Goal: Task Accomplishment & Management: Use online tool/utility

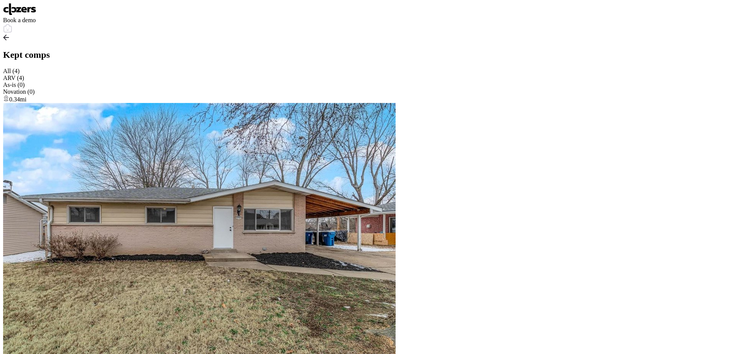
click at [18, 12] on img at bounding box center [19, 9] width 33 height 12
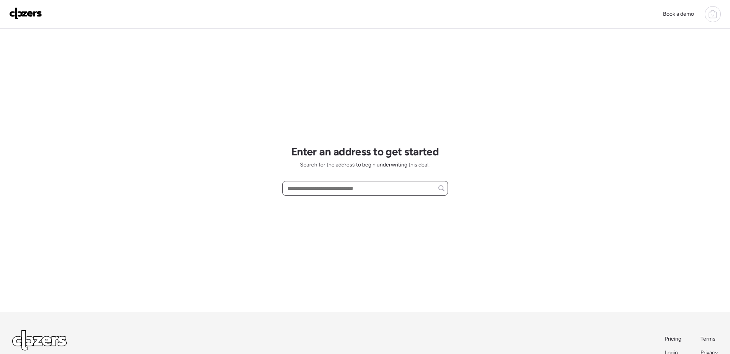
click at [314, 189] on input "text" at bounding box center [365, 188] width 159 height 11
paste input "**********"
type input "**********"
click at [395, 189] on input "**********" at bounding box center [365, 188] width 159 height 11
click at [395, 185] on input "**********" at bounding box center [365, 188] width 159 height 11
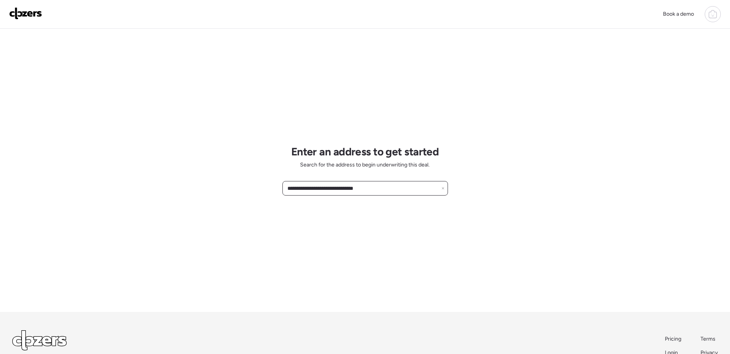
click at [335, 186] on input "**********" at bounding box center [365, 188] width 159 height 11
click at [388, 189] on input "**********" at bounding box center [365, 188] width 159 height 11
click at [393, 190] on input "**********" at bounding box center [365, 188] width 159 height 11
drag, startPoint x: 367, startPoint y: 188, endPoint x: 335, endPoint y: 189, distance: 32.6
click at [335, 189] on input "**********" at bounding box center [365, 188] width 159 height 11
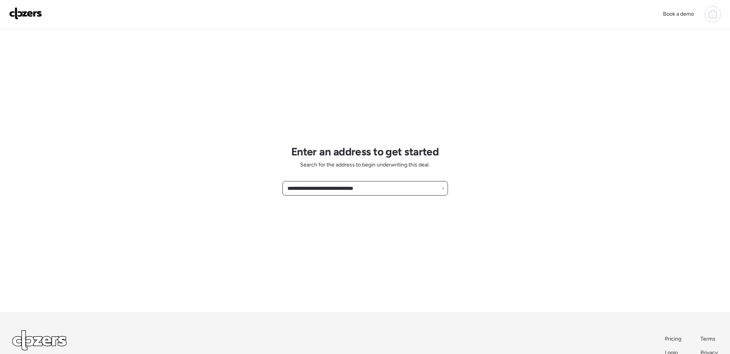
drag, startPoint x: 407, startPoint y: 190, endPoint x: 125, endPoint y: 191, distance: 282.8
click at [125, 191] on div "**********" at bounding box center [365, 203] width 730 height 407
click at [182, 217] on div "**********" at bounding box center [365, 203] width 730 height 407
click at [448, 189] on div "**********" at bounding box center [365, 203] width 730 height 407
click at [441, 189] on input "**********" at bounding box center [365, 188] width 159 height 11
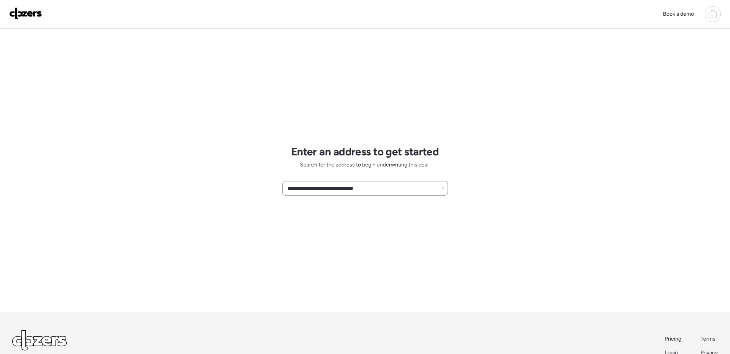
click at [444, 190] on icon at bounding box center [442, 188] width 3 height 3
click at [397, 189] on input "text" at bounding box center [365, 188] width 159 height 11
paste input "**********"
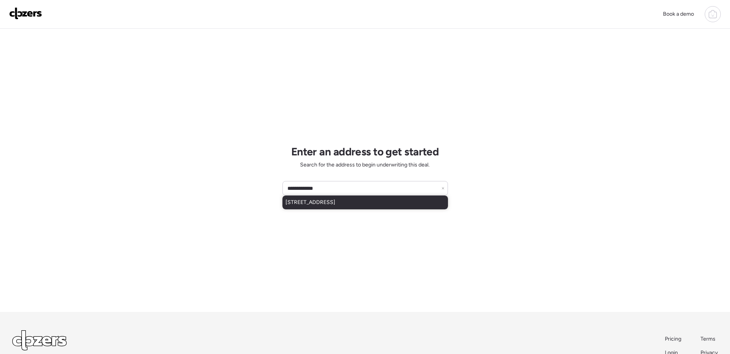
click at [382, 207] on div "10332 Duke Dr, Saint Louis, MO, 63136" at bounding box center [365, 203] width 166 height 14
type input "**********"
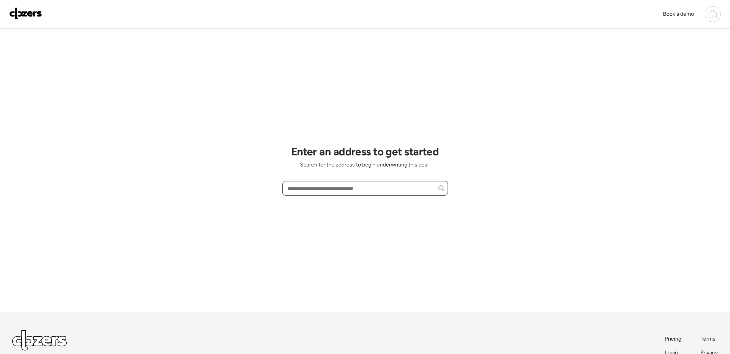
click at [304, 190] on input "text" at bounding box center [365, 188] width 159 height 11
paste input "**********"
click at [388, 187] on input "**********" at bounding box center [365, 188] width 159 height 11
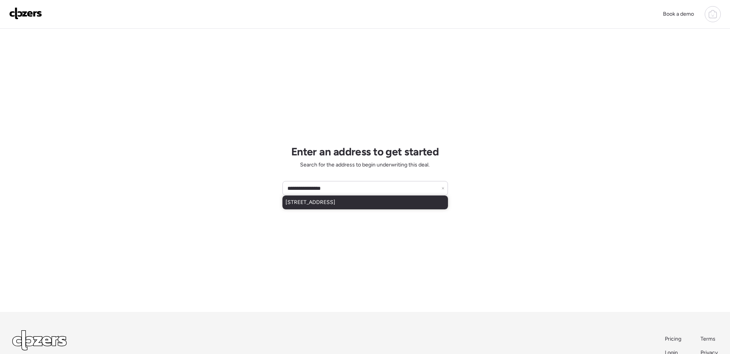
click at [380, 207] on div "2811 Glade Ave, Saint Louis, MO, 63136" at bounding box center [365, 203] width 166 height 14
type input "**********"
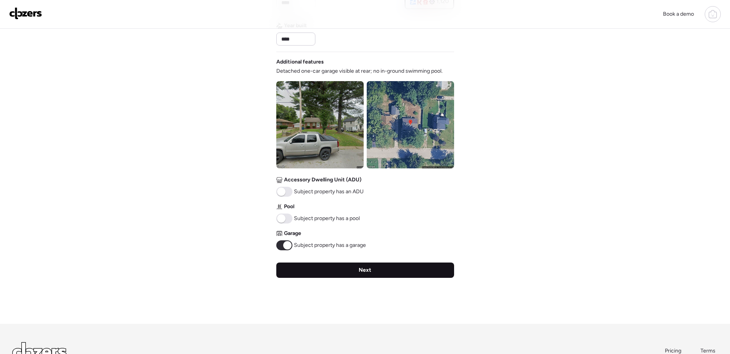
scroll to position [230, 0]
click at [384, 272] on div "Next" at bounding box center [365, 269] width 178 height 15
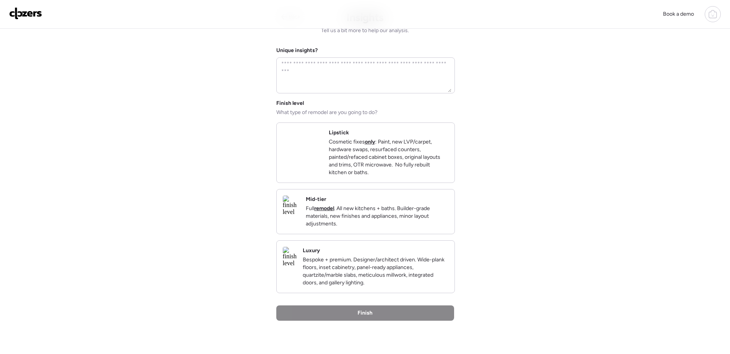
scroll to position [0, 0]
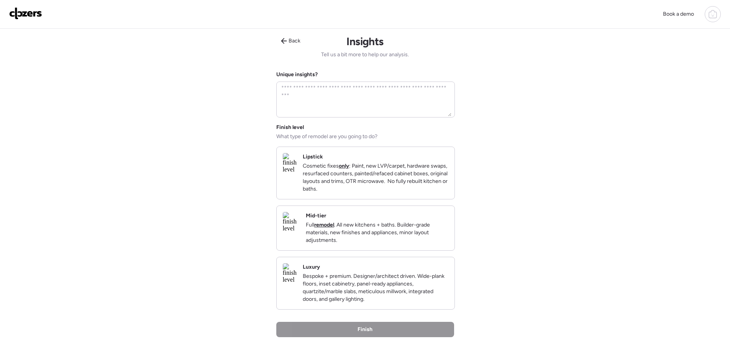
click at [445, 251] on div "Mid-tier Full remodel . All new kitchens + baths. Builder-grade materials, new …" at bounding box center [366, 228] width 178 height 44
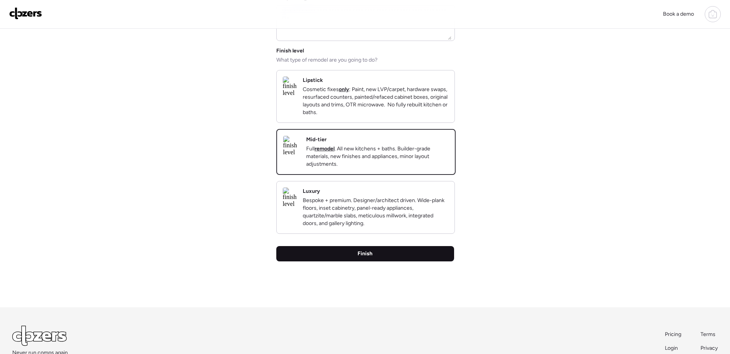
click at [399, 262] on div "Finish" at bounding box center [365, 253] width 178 height 15
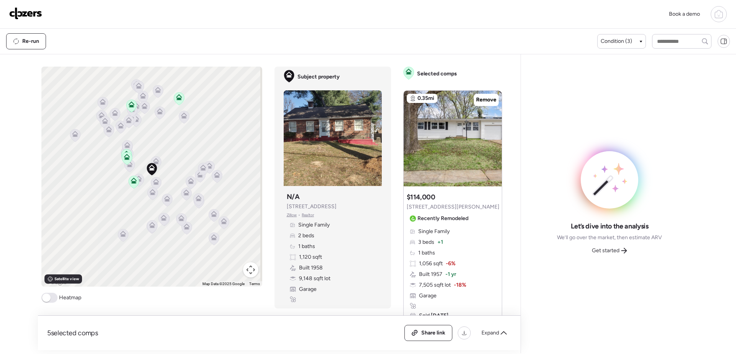
click at [177, 100] on icon at bounding box center [179, 98] width 10 height 13
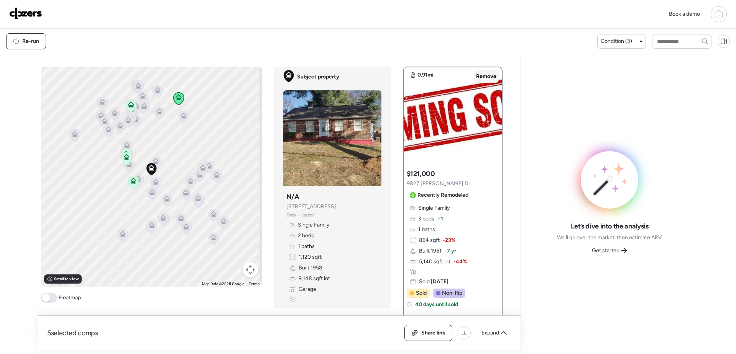
click at [482, 79] on span "Remove" at bounding box center [486, 77] width 20 height 8
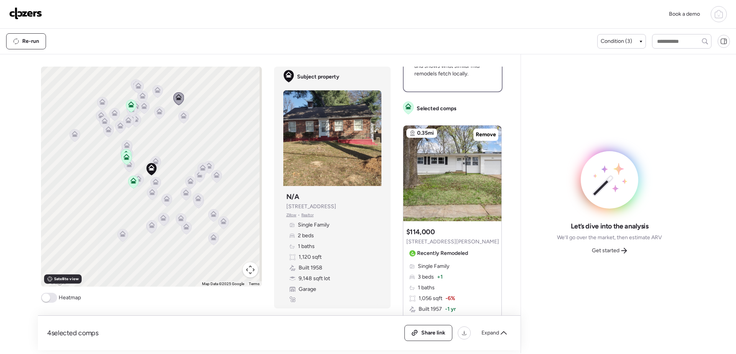
scroll to position [307, 0]
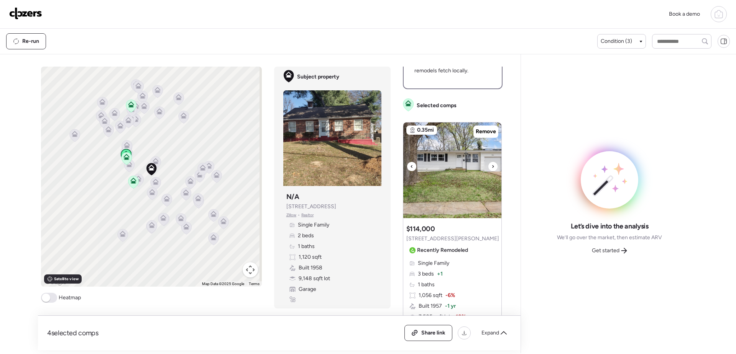
click at [454, 189] on img at bounding box center [452, 171] width 98 height 96
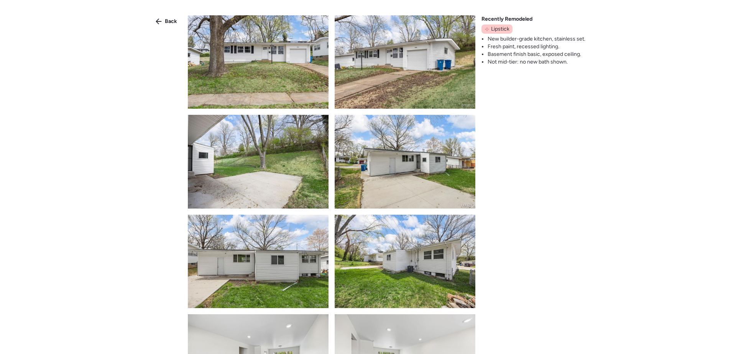
click at [297, 69] on img at bounding box center [258, 61] width 141 height 93
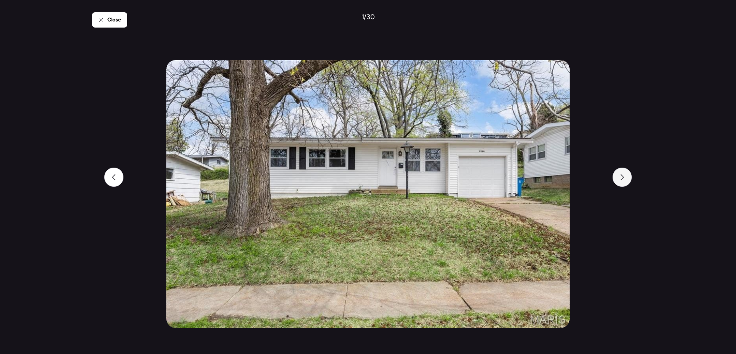
click at [615, 179] on div at bounding box center [621, 177] width 19 height 19
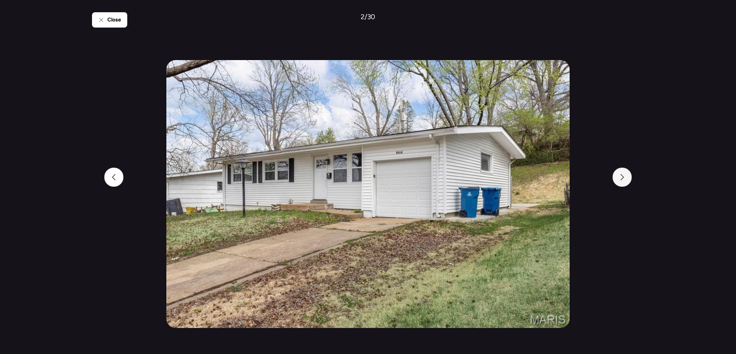
click at [615, 179] on div at bounding box center [621, 177] width 19 height 19
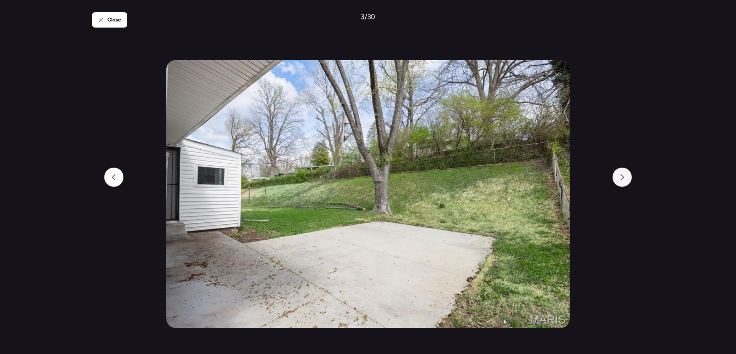
click at [615, 179] on div at bounding box center [621, 177] width 19 height 19
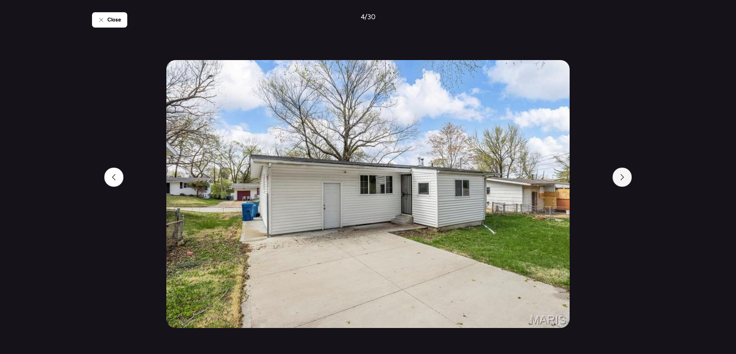
click at [615, 179] on div at bounding box center [621, 177] width 19 height 19
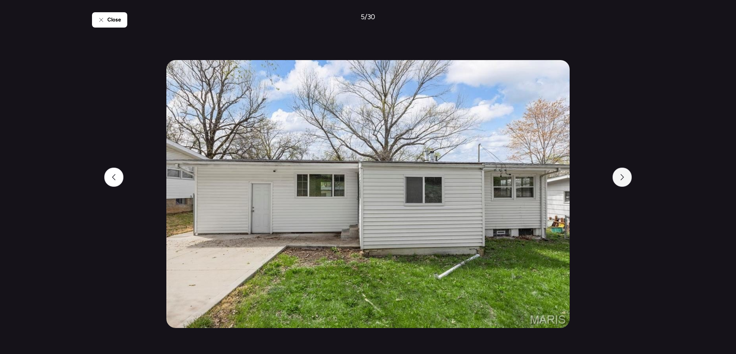
click at [615, 179] on div at bounding box center [621, 177] width 19 height 19
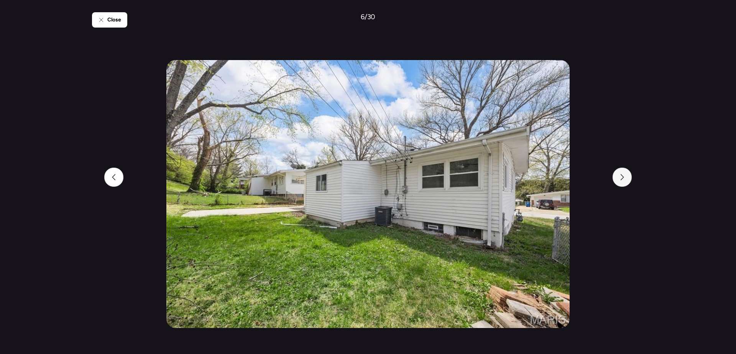
drag, startPoint x: 615, startPoint y: 179, endPoint x: 619, endPoint y: 183, distance: 5.7
click at [619, 183] on div at bounding box center [621, 177] width 19 height 19
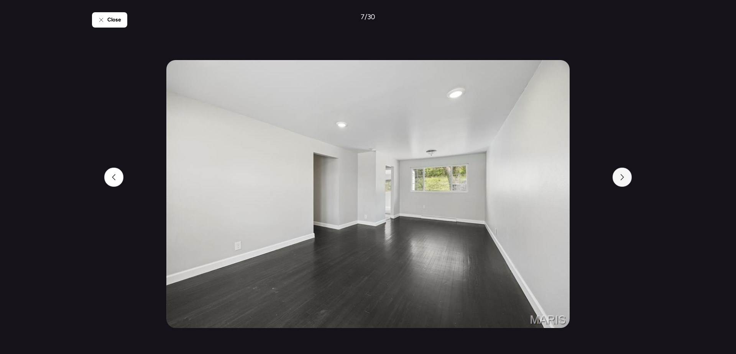
click at [619, 183] on div at bounding box center [621, 177] width 19 height 19
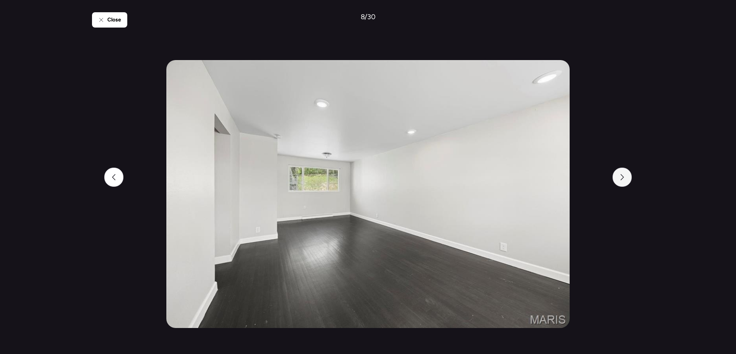
click at [619, 183] on div at bounding box center [621, 177] width 19 height 19
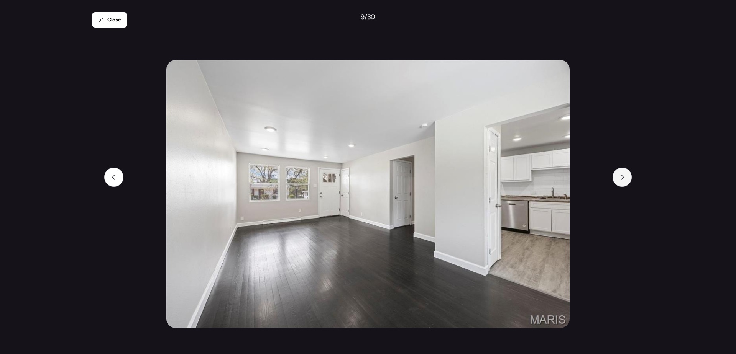
click at [619, 183] on div at bounding box center [621, 177] width 19 height 19
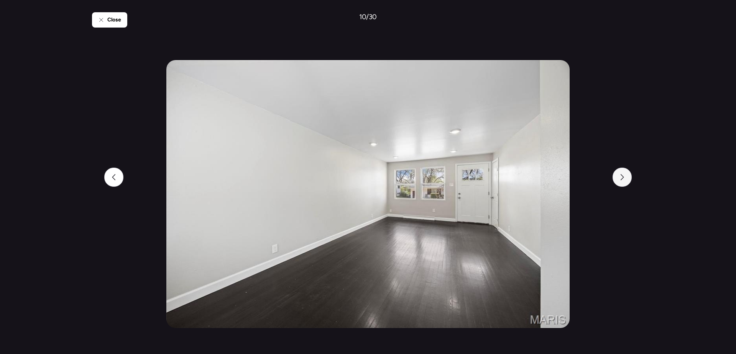
click at [619, 183] on div at bounding box center [621, 177] width 19 height 19
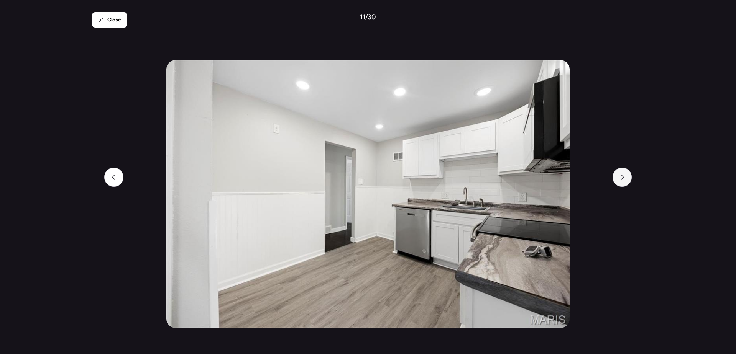
click at [619, 183] on div at bounding box center [621, 177] width 19 height 19
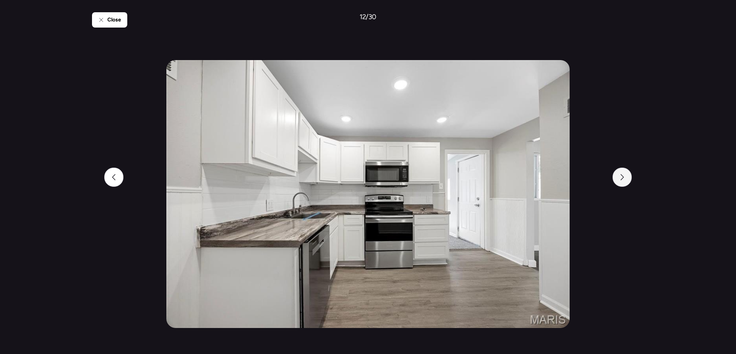
click at [619, 183] on div at bounding box center [621, 177] width 19 height 19
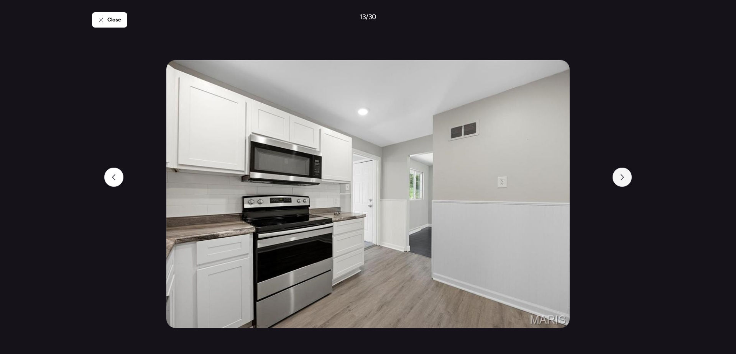
click at [619, 183] on div at bounding box center [621, 177] width 19 height 19
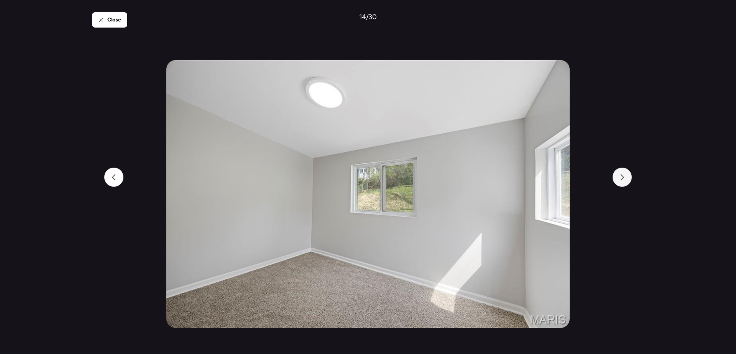
click at [619, 183] on div at bounding box center [621, 177] width 19 height 19
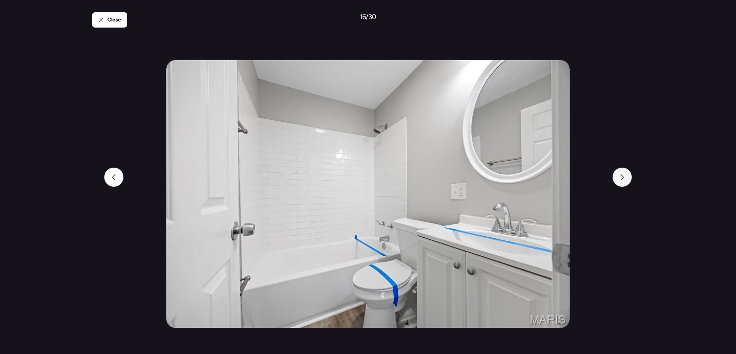
click at [619, 183] on div at bounding box center [621, 177] width 19 height 19
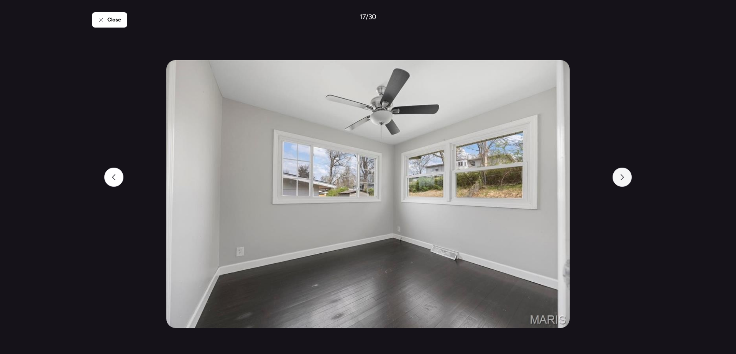
click at [619, 183] on div at bounding box center [621, 177] width 19 height 19
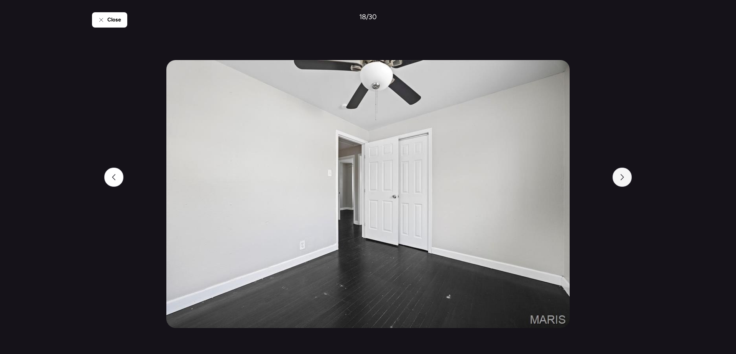
click at [619, 183] on div at bounding box center [621, 177] width 19 height 19
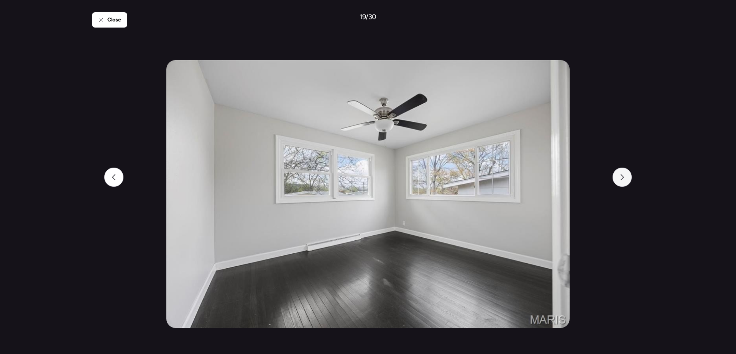
click at [619, 183] on div at bounding box center [621, 177] width 19 height 19
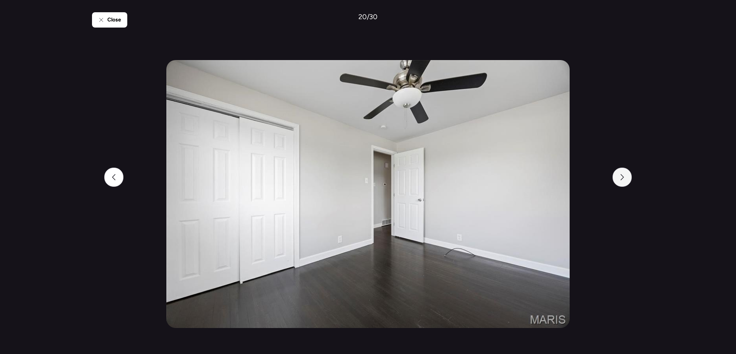
click at [619, 183] on div at bounding box center [621, 177] width 19 height 19
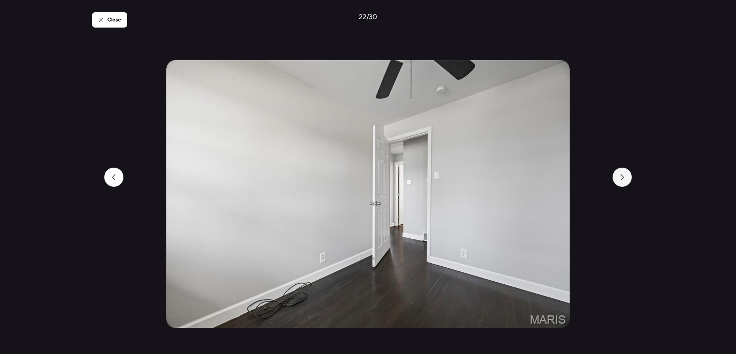
click at [619, 183] on div at bounding box center [621, 177] width 19 height 19
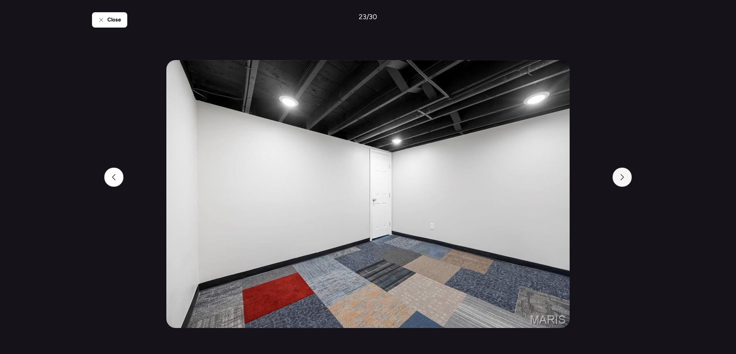
click at [619, 183] on div at bounding box center [621, 177] width 19 height 19
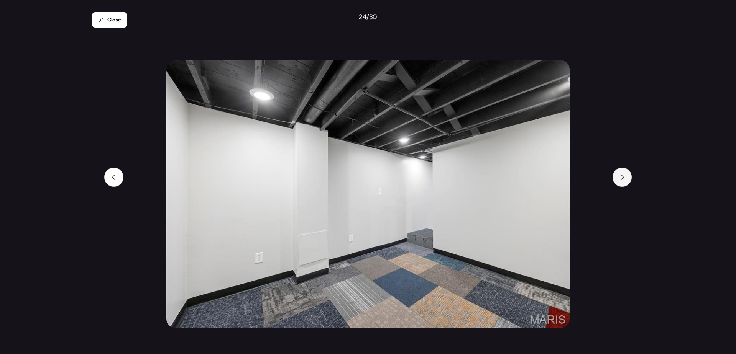
click at [619, 183] on div at bounding box center [621, 177] width 19 height 19
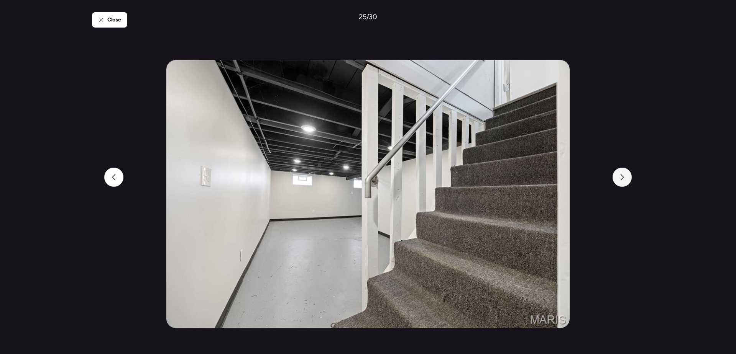
click at [619, 183] on div at bounding box center [621, 177] width 19 height 19
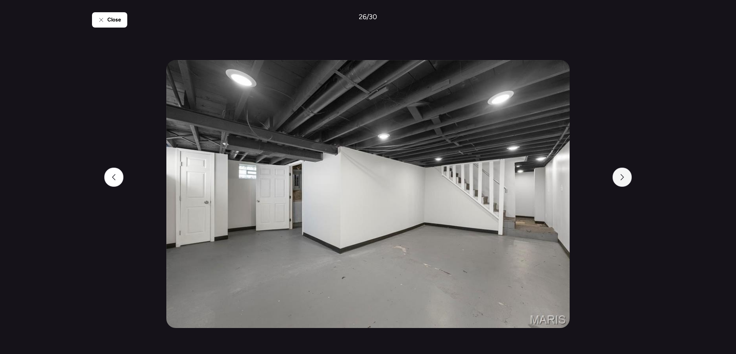
click at [619, 183] on div at bounding box center [621, 177] width 19 height 19
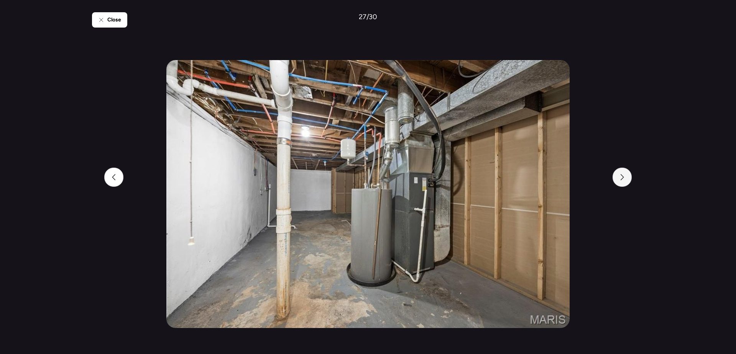
click at [619, 183] on div at bounding box center [621, 177] width 19 height 19
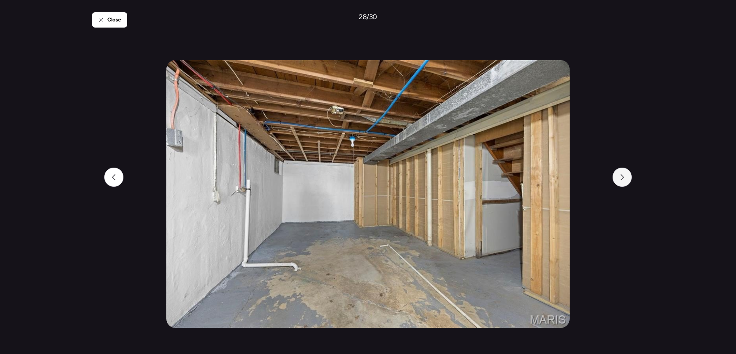
click at [619, 183] on div at bounding box center [621, 177] width 19 height 19
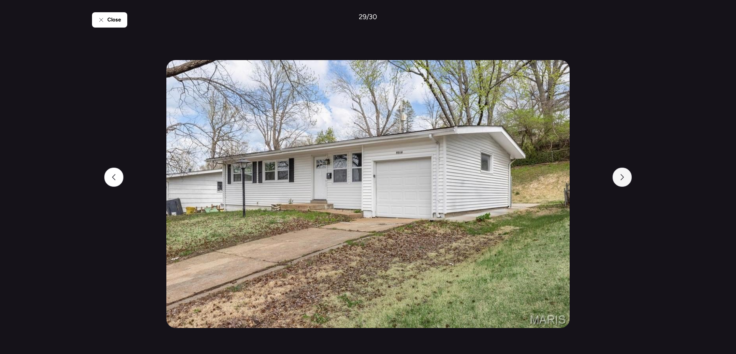
click at [619, 183] on div at bounding box center [621, 177] width 19 height 19
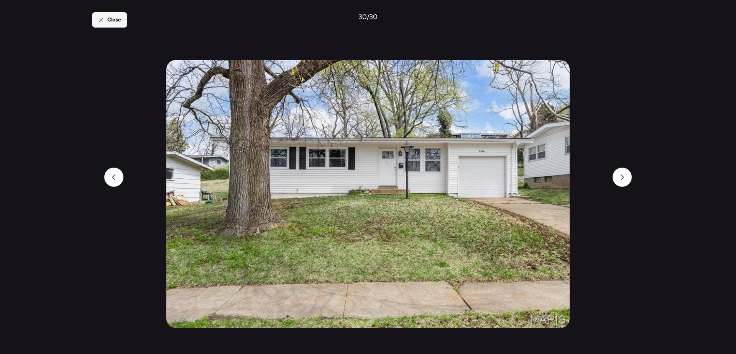
click at [105, 19] on div "Close" at bounding box center [109, 19] width 35 height 15
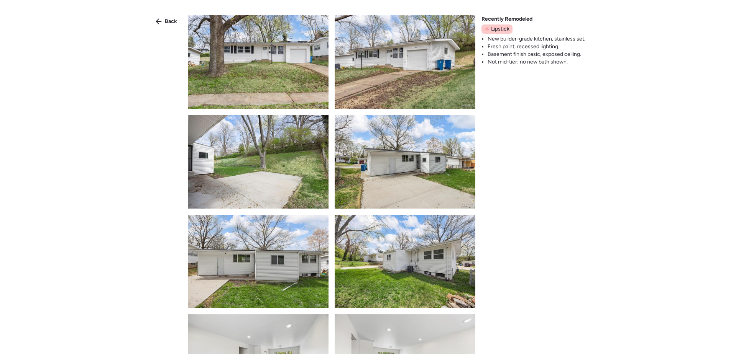
click at [171, 22] on span "Back" at bounding box center [171, 22] width 12 height 8
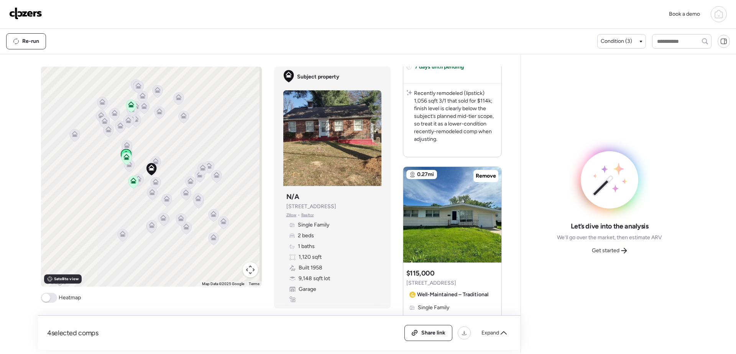
scroll to position [613, 0]
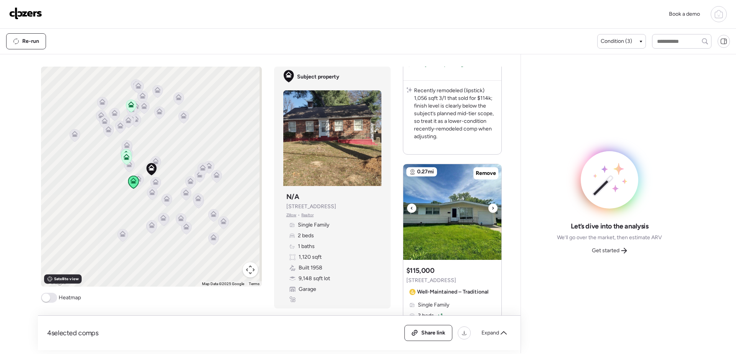
click at [444, 203] on img at bounding box center [452, 212] width 98 height 96
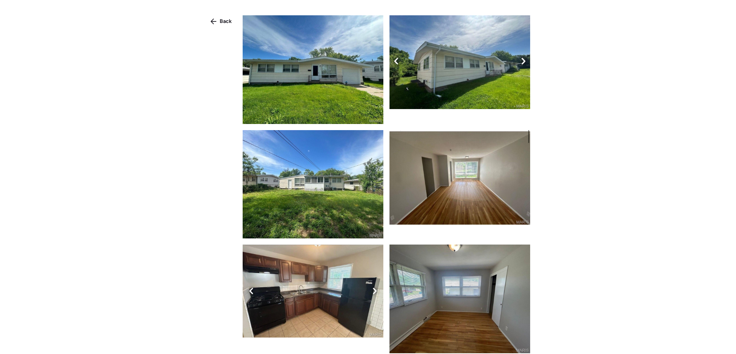
click at [309, 69] on img at bounding box center [313, 69] width 141 height 109
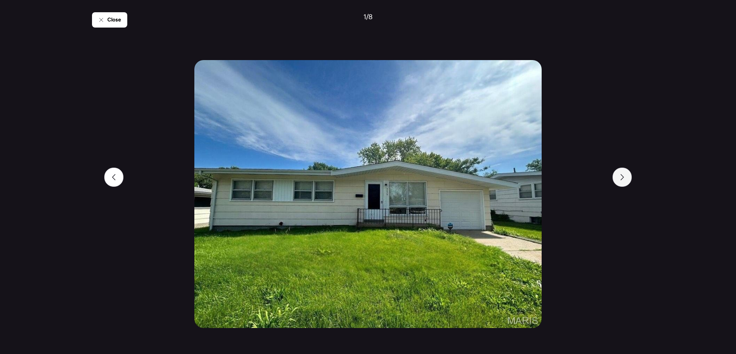
click at [628, 179] on div at bounding box center [621, 177] width 19 height 19
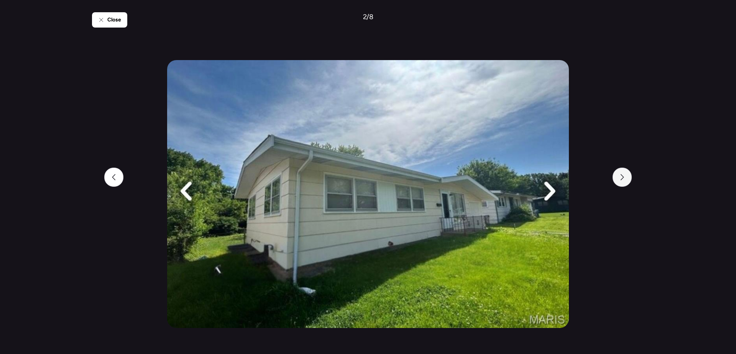
click at [628, 179] on div at bounding box center [621, 177] width 19 height 19
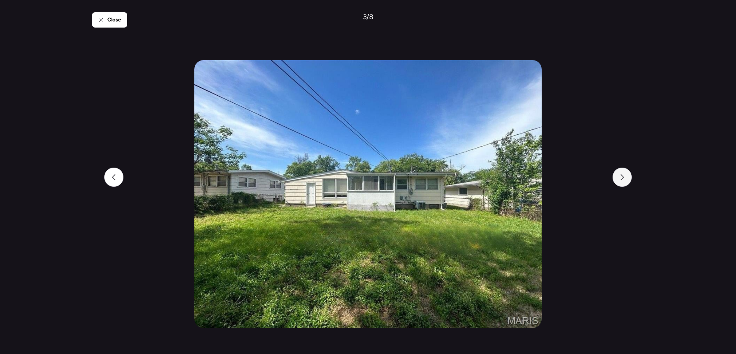
click at [628, 179] on div at bounding box center [621, 177] width 19 height 19
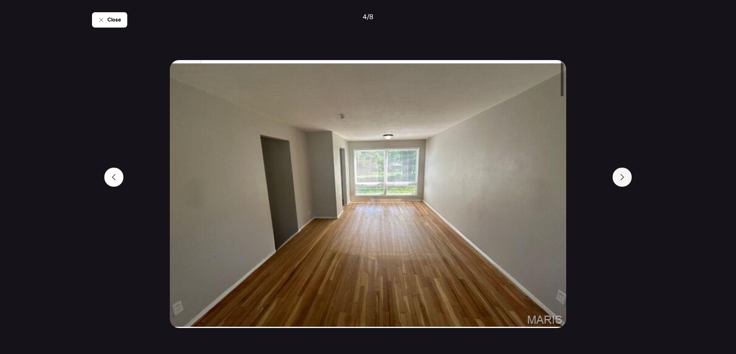
click at [628, 179] on div at bounding box center [621, 177] width 19 height 19
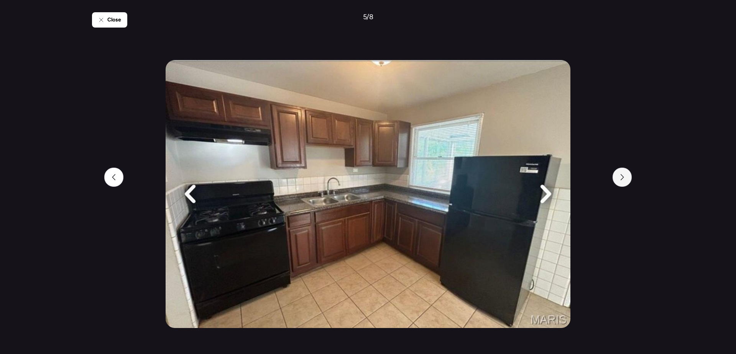
click at [628, 179] on div at bounding box center [621, 177] width 19 height 19
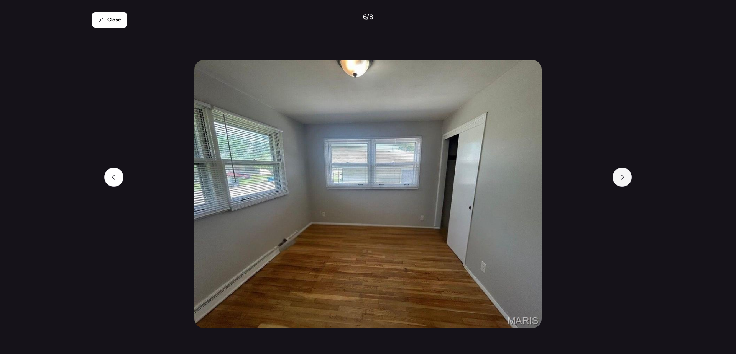
click at [628, 179] on div at bounding box center [621, 177] width 19 height 19
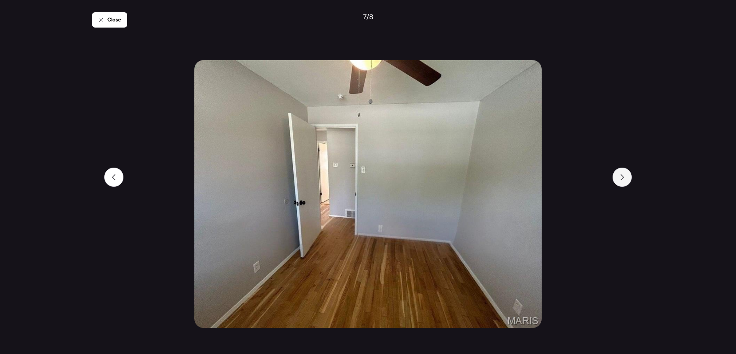
click at [625, 180] on div at bounding box center [621, 177] width 19 height 19
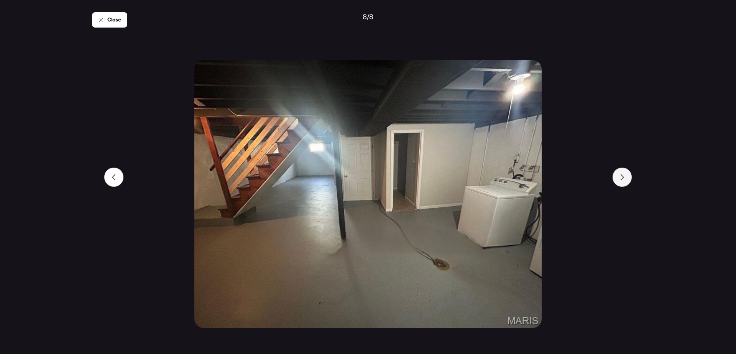
click at [625, 180] on div at bounding box center [621, 177] width 19 height 19
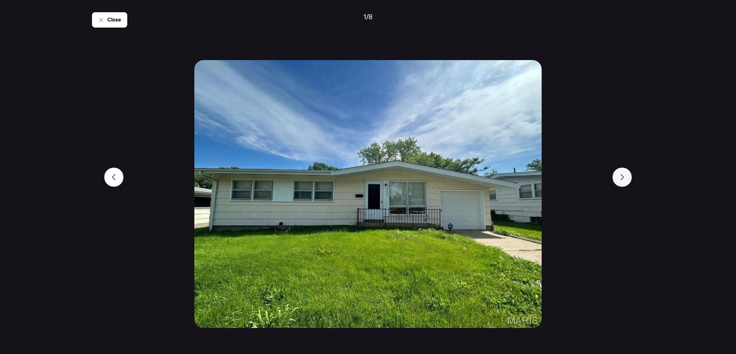
click at [625, 180] on div at bounding box center [621, 177] width 19 height 19
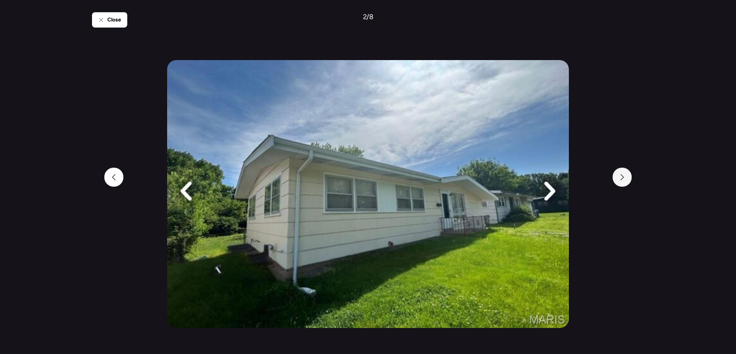
click at [625, 180] on div at bounding box center [621, 177] width 19 height 19
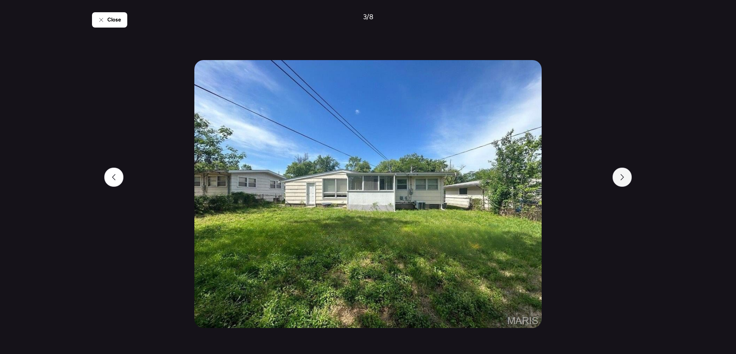
click at [625, 180] on div at bounding box center [621, 177] width 19 height 19
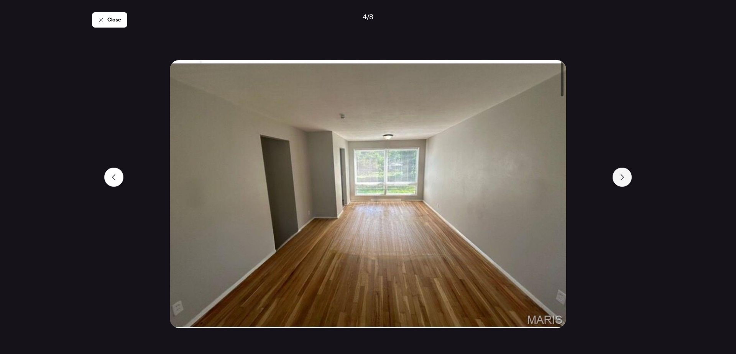
click at [625, 180] on div at bounding box center [621, 177] width 19 height 19
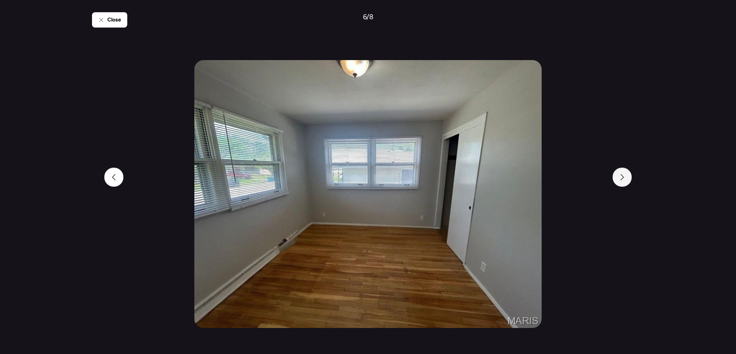
click at [625, 180] on div at bounding box center [621, 177] width 19 height 19
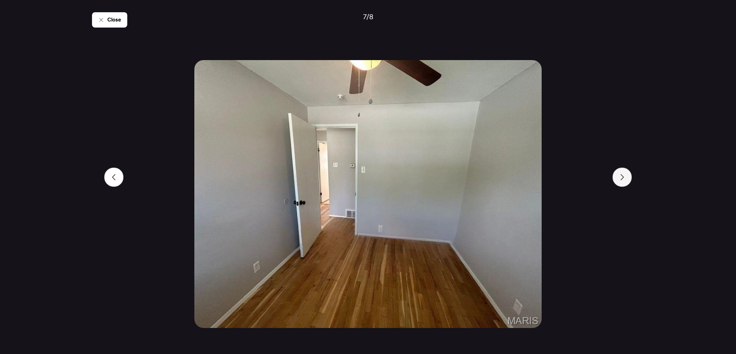
click at [625, 180] on div at bounding box center [621, 177] width 19 height 19
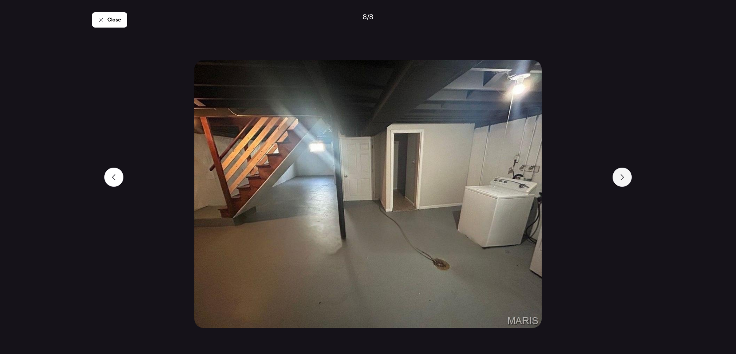
click at [625, 180] on div at bounding box center [621, 177] width 19 height 19
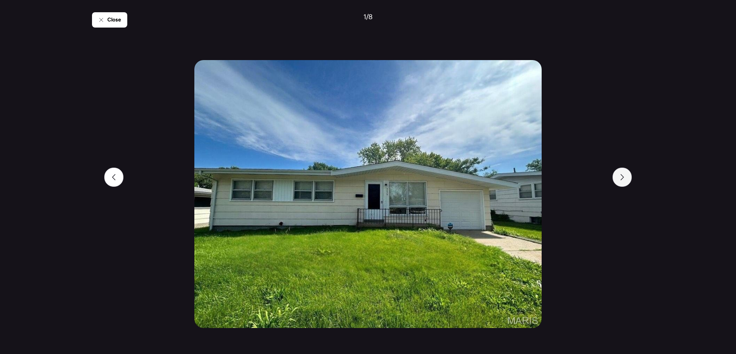
click at [625, 180] on div at bounding box center [621, 177] width 19 height 19
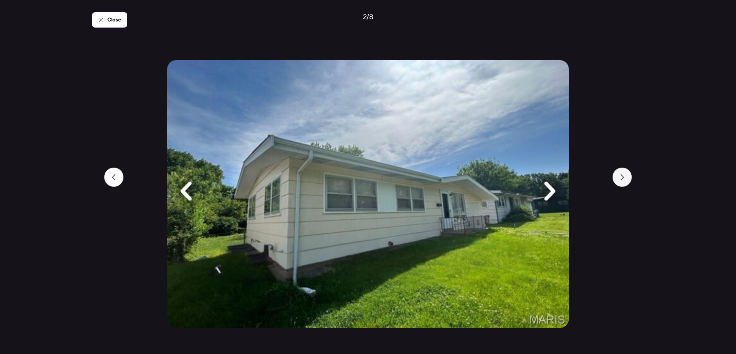
click at [625, 180] on div at bounding box center [621, 177] width 19 height 19
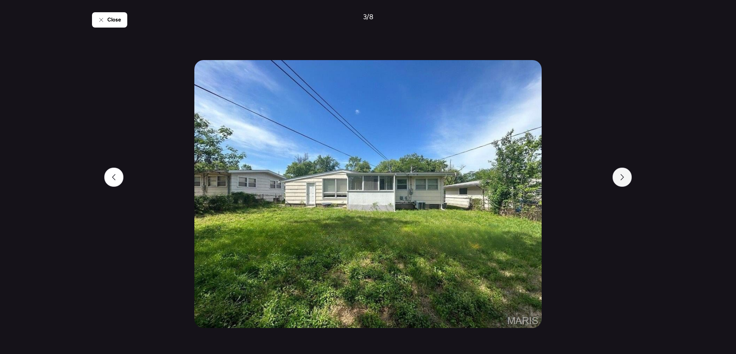
click at [625, 180] on div at bounding box center [621, 177] width 19 height 19
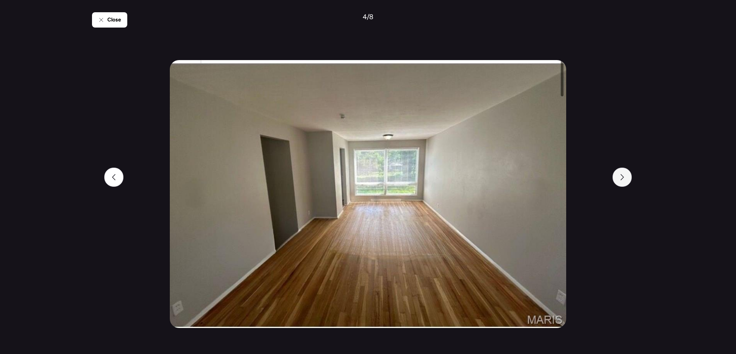
click at [625, 180] on div at bounding box center [621, 177] width 19 height 19
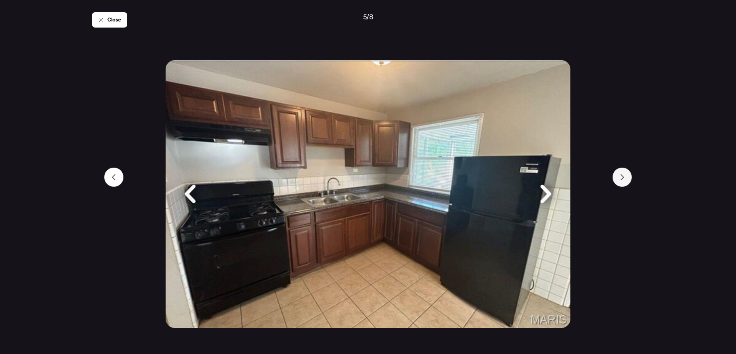
click at [625, 180] on div at bounding box center [621, 177] width 19 height 19
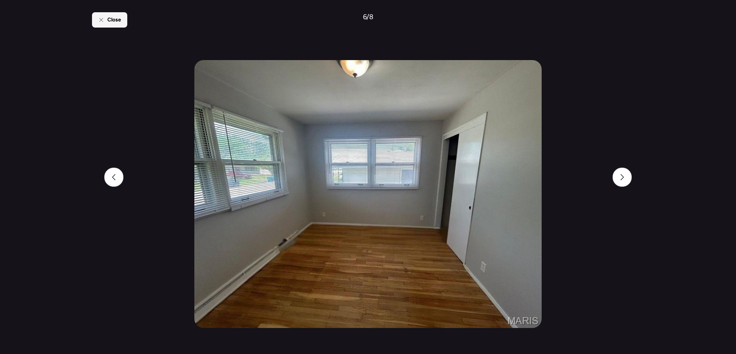
click at [110, 18] on span "Close" at bounding box center [114, 20] width 14 height 8
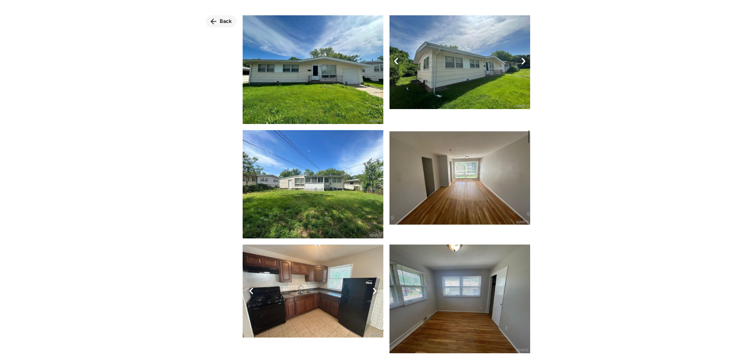
click at [221, 18] on span "Back" at bounding box center [226, 22] width 12 height 8
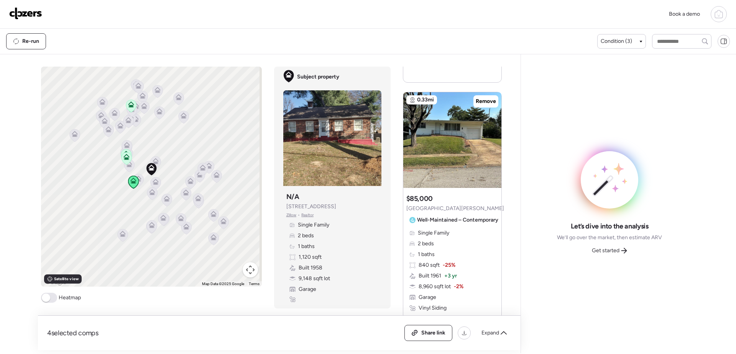
scroll to position [1035, 0]
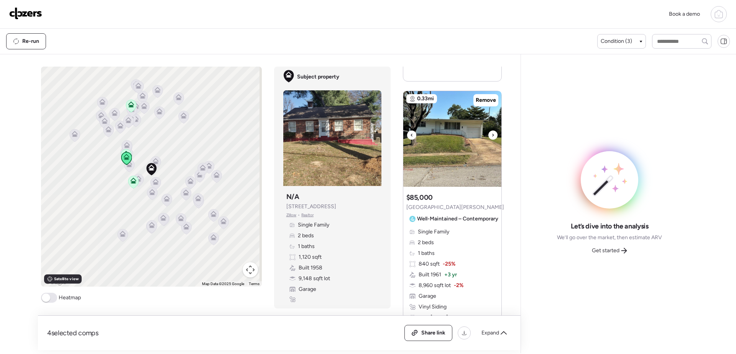
click at [440, 167] on img at bounding box center [452, 139] width 98 height 96
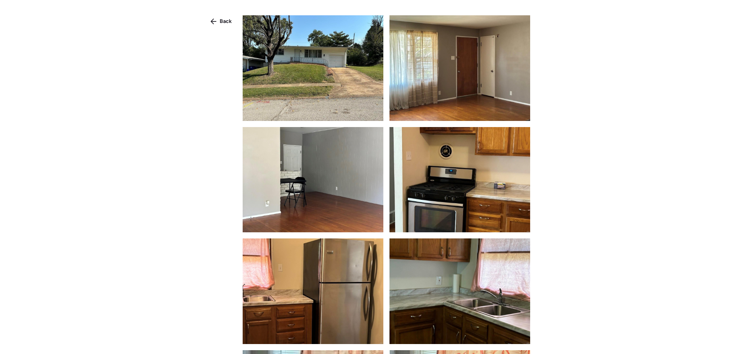
click at [351, 98] on img at bounding box center [313, 68] width 141 height 106
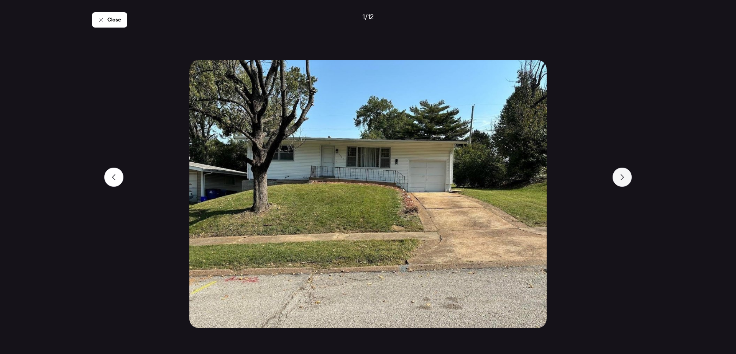
click at [622, 179] on icon at bounding box center [622, 177] width 6 height 6
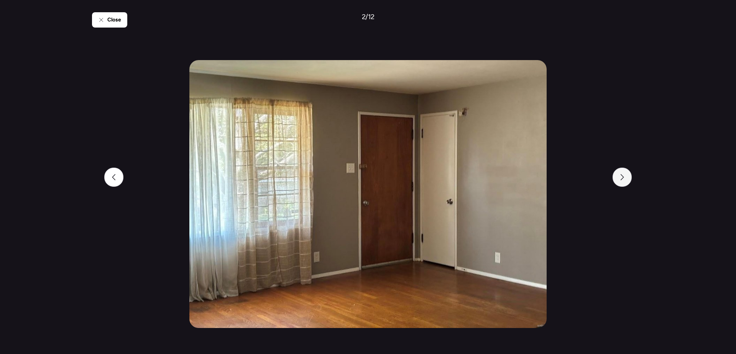
click at [622, 179] on icon at bounding box center [622, 177] width 6 height 6
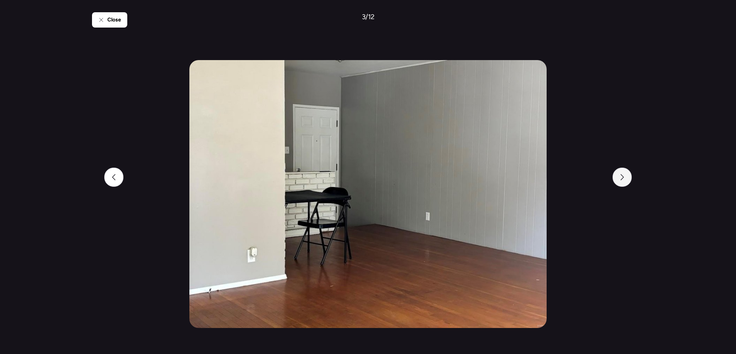
click at [622, 179] on icon at bounding box center [622, 177] width 6 height 6
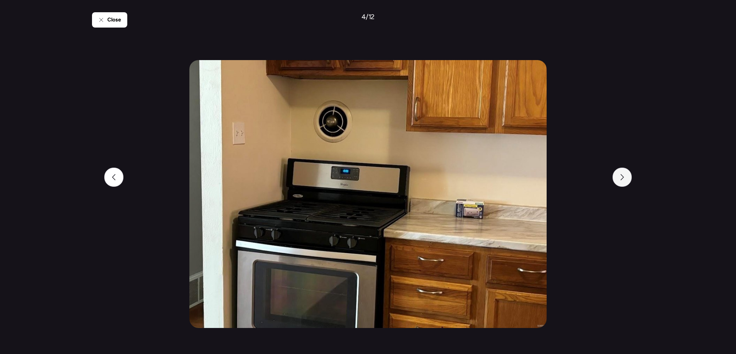
click at [622, 179] on icon at bounding box center [622, 177] width 6 height 6
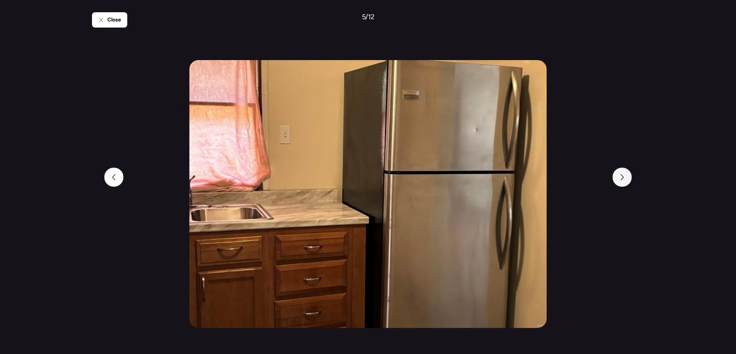
click at [622, 179] on icon at bounding box center [622, 177] width 6 height 6
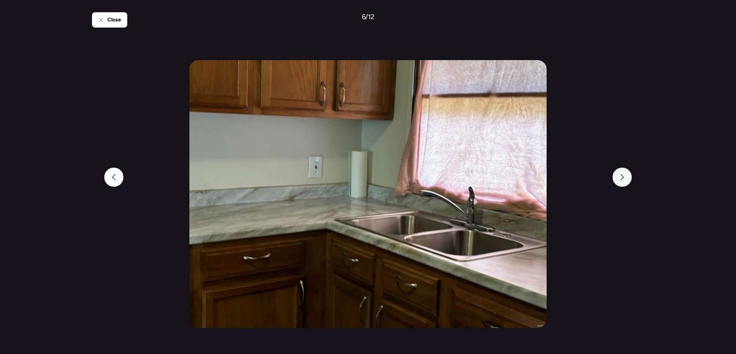
click at [622, 179] on icon at bounding box center [621, 177] width 3 height 6
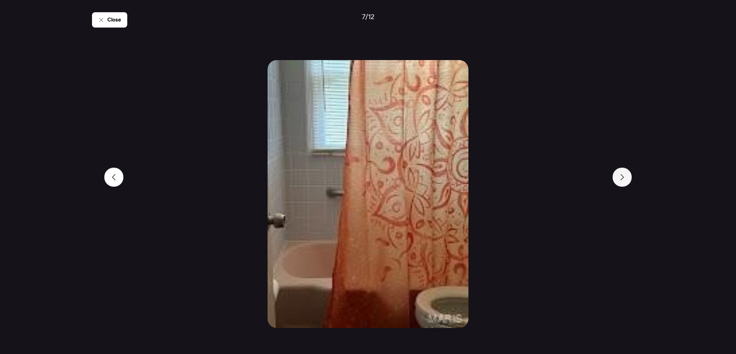
drag, startPoint x: 622, startPoint y: 179, endPoint x: 623, endPoint y: 183, distance: 4.4
click at [623, 183] on div at bounding box center [621, 177] width 19 height 19
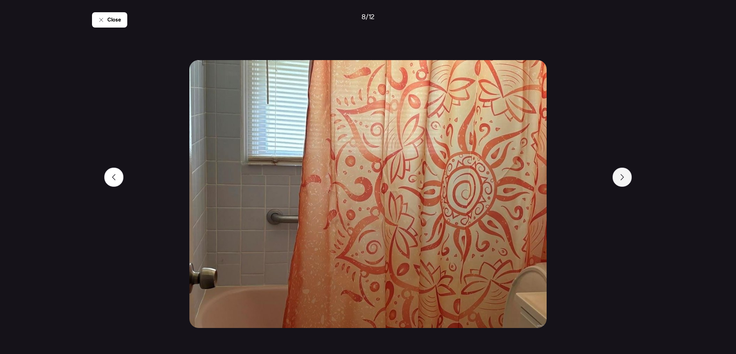
click at [623, 185] on div at bounding box center [621, 177] width 19 height 19
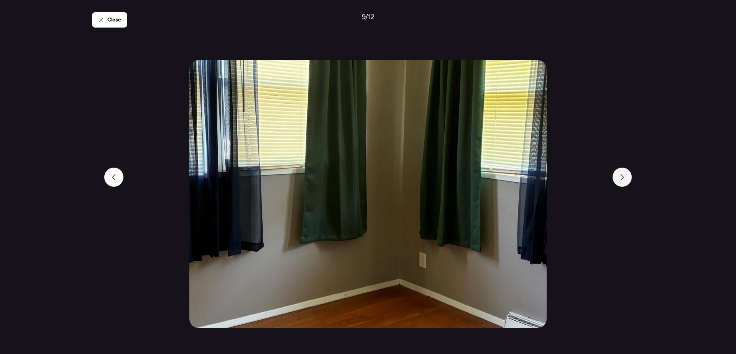
click at [623, 185] on div at bounding box center [621, 177] width 19 height 19
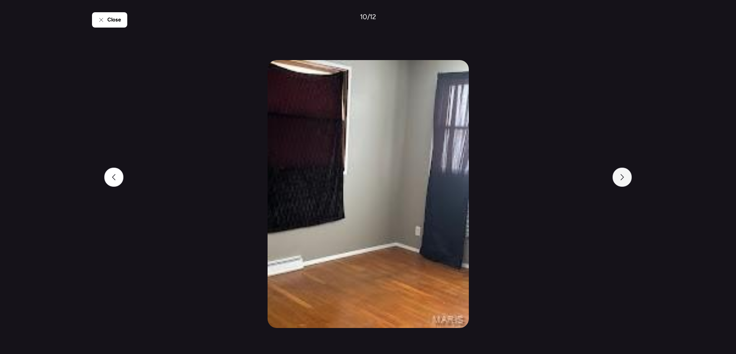
click at [623, 185] on div at bounding box center [621, 177] width 19 height 19
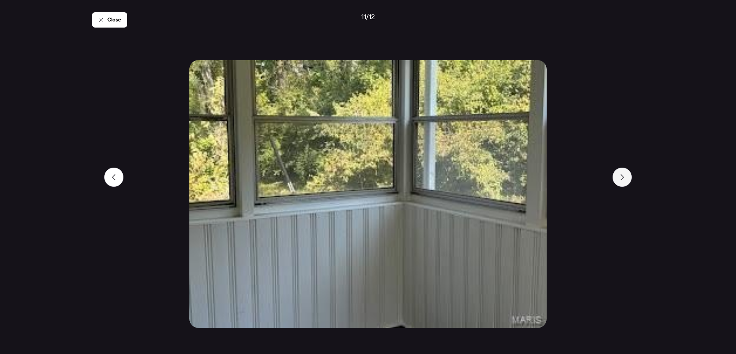
click at [623, 185] on div at bounding box center [621, 177] width 19 height 19
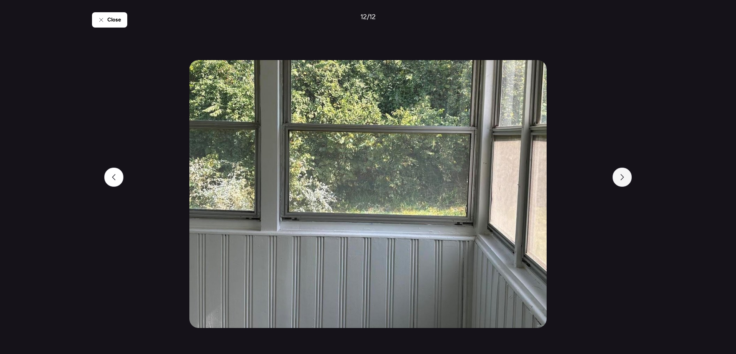
click at [623, 185] on div at bounding box center [621, 177] width 19 height 19
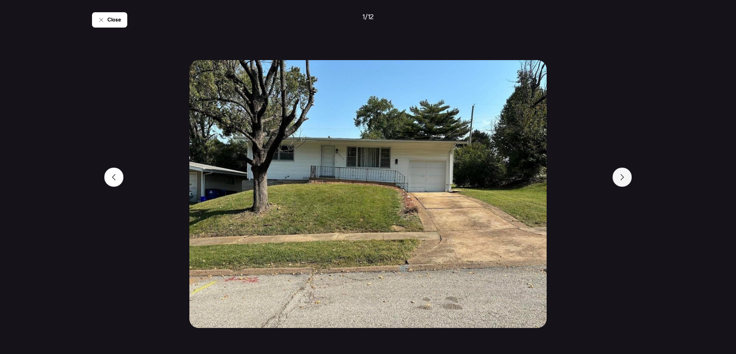
click at [623, 185] on div at bounding box center [621, 177] width 19 height 19
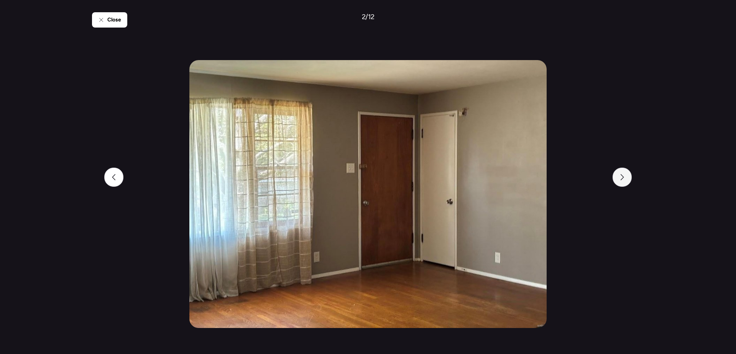
click at [623, 185] on div at bounding box center [621, 177] width 19 height 19
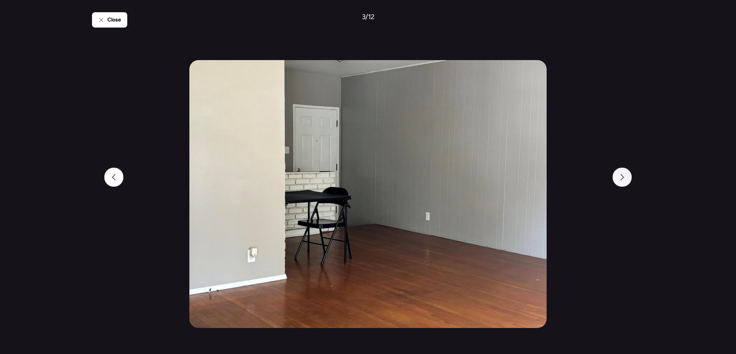
click at [623, 185] on div at bounding box center [621, 177] width 19 height 19
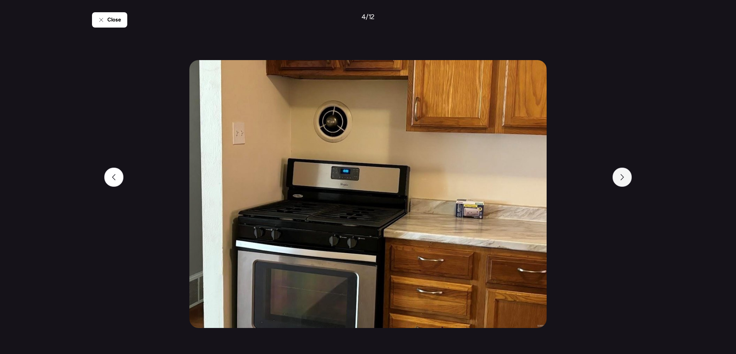
click at [623, 185] on div at bounding box center [621, 177] width 19 height 19
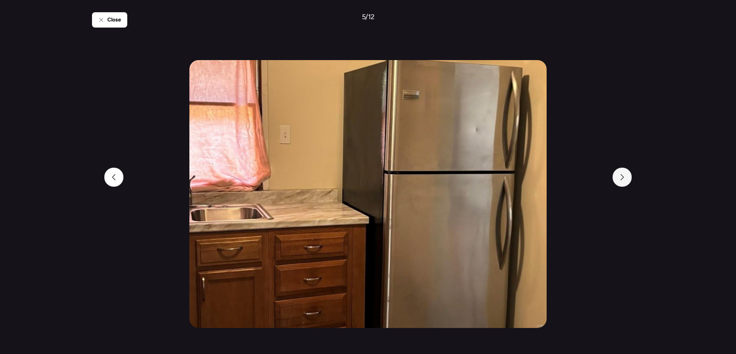
click at [623, 185] on div at bounding box center [621, 177] width 19 height 19
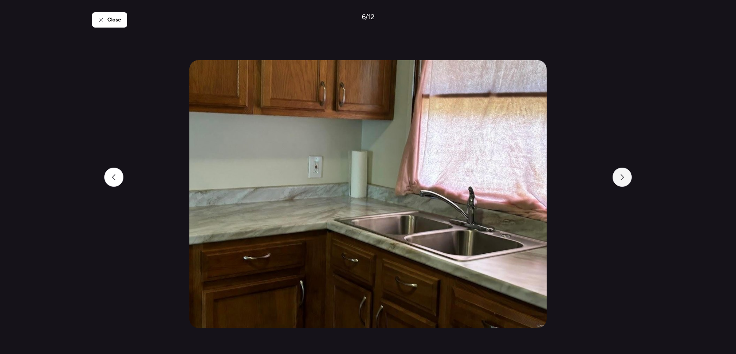
click at [623, 185] on div at bounding box center [621, 177] width 19 height 19
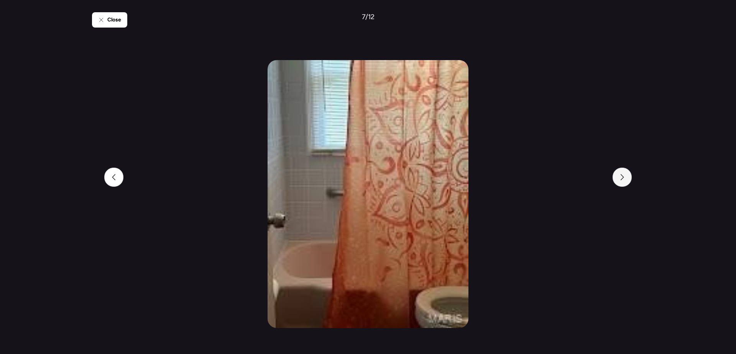
click at [623, 185] on div at bounding box center [621, 177] width 19 height 19
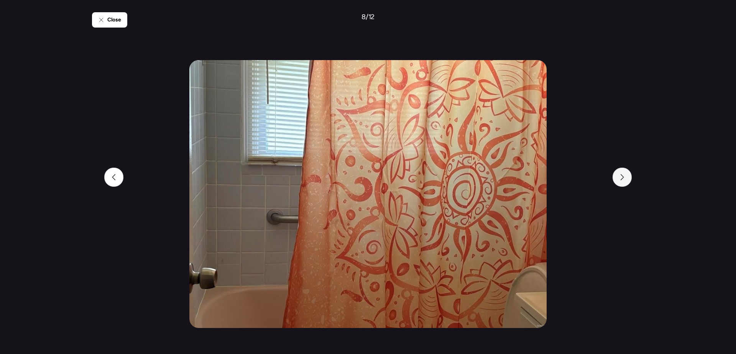
click at [623, 185] on div at bounding box center [621, 177] width 19 height 19
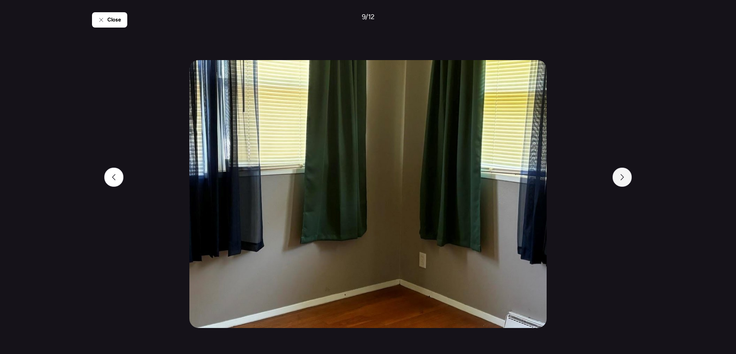
click at [623, 185] on div at bounding box center [621, 177] width 19 height 19
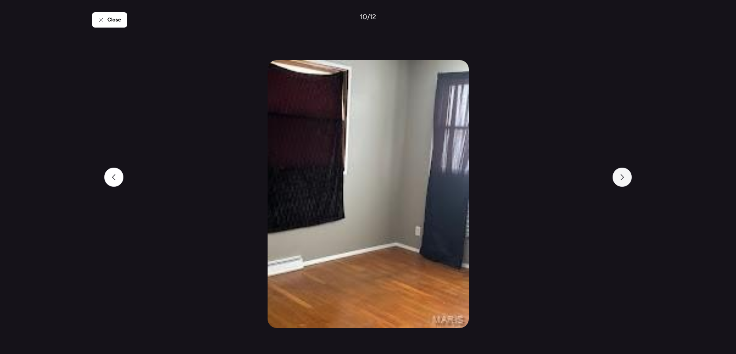
click at [623, 185] on div at bounding box center [621, 177] width 19 height 19
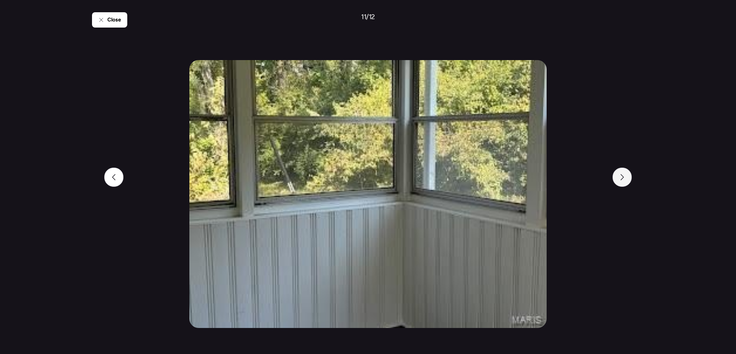
click at [623, 185] on div at bounding box center [621, 177] width 19 height 19
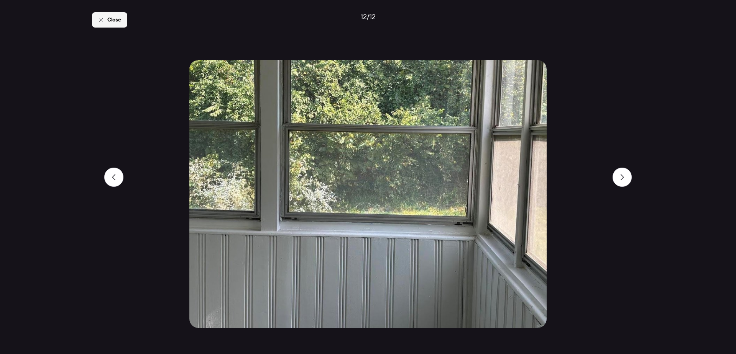
click at [106, 22] on div "Close" at bounding box center [109, 19] width 35 height 15
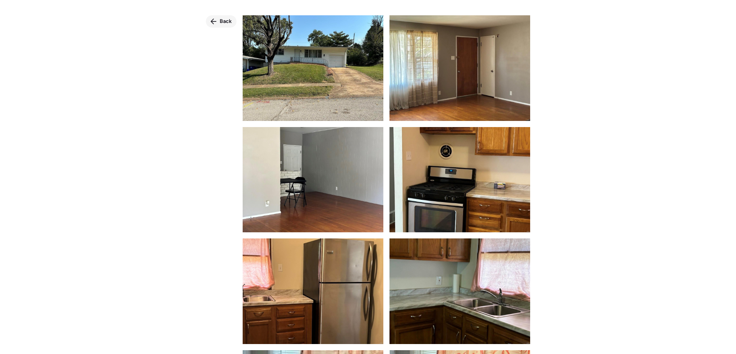
click at [226, 22] on span "Back" at bounding box center [226, 22] width 12 height 8
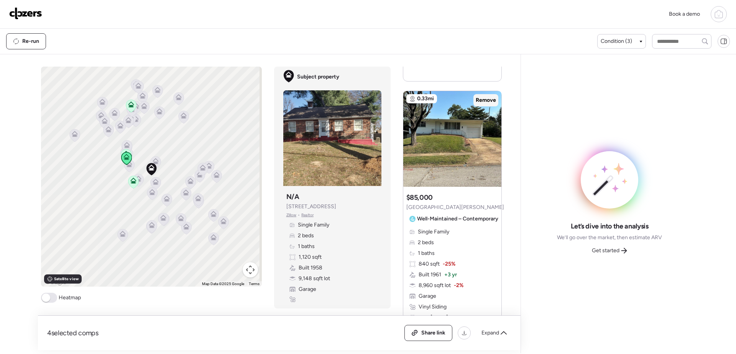
click at [479, 102] on span "Remove" at bounding box center [486, 101] width 20 height 8
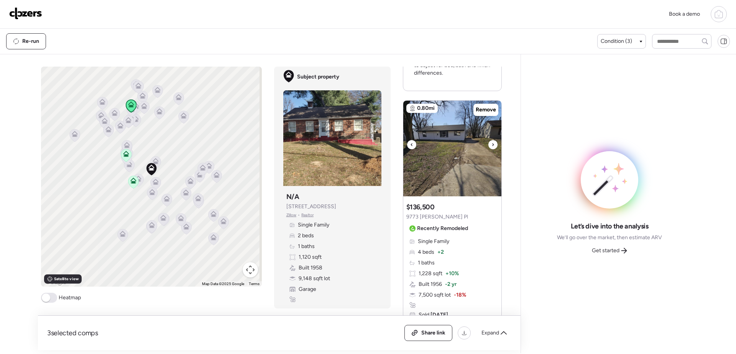
scroll to position [1004, 0]
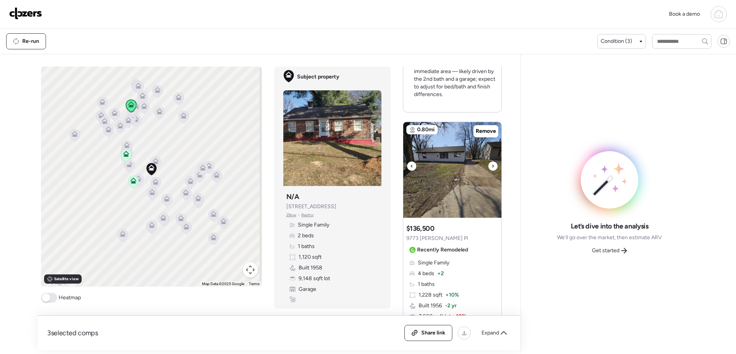
click at [457, 173] on img at bounding box center [452, 170] width 98 height 96
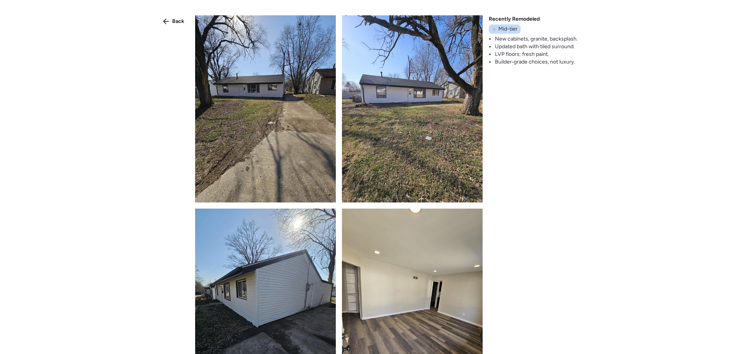
click at [302, 97] on img at bounding box center [265, 108] width 141 height 187
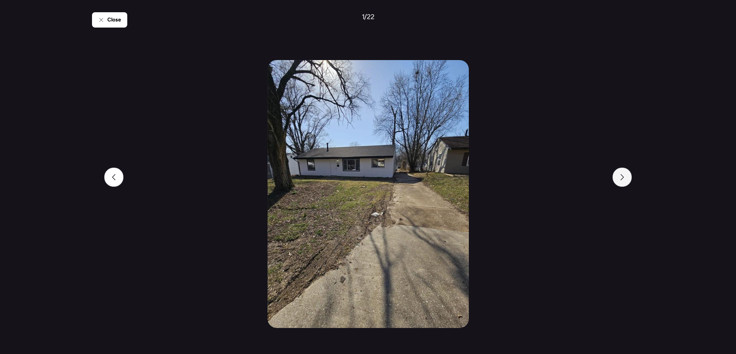
click at [619, 177] on icon at bounding box center [622, 177] width 6 height 6
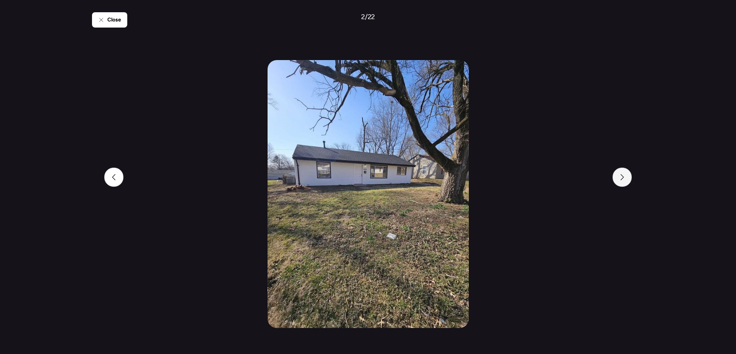
click at [625, 176] on div at bounding box center [621, 177] width 19 height 19
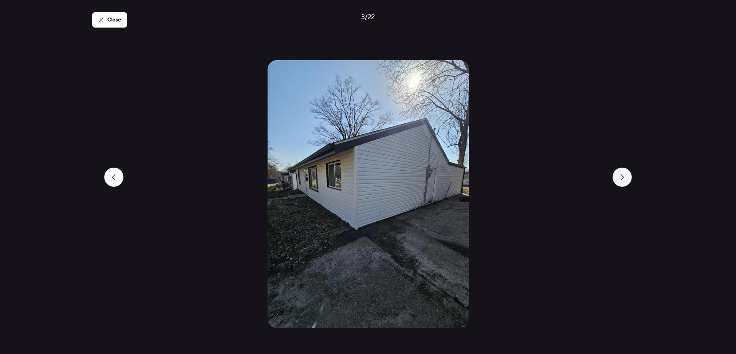
click at [627, 177] on div at bounding box center [621, 177] width 19 height 19
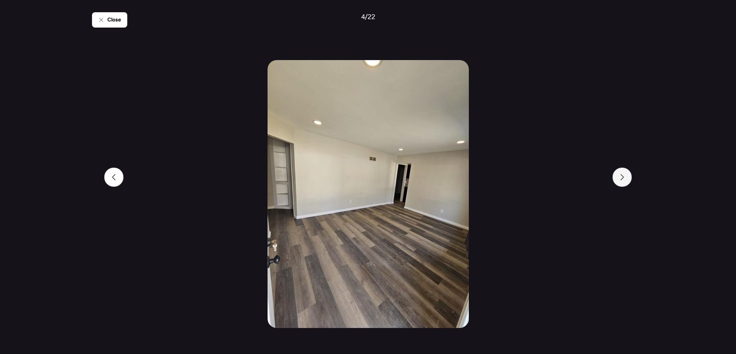
click at [627, 177] on div at bounding box center [621, 177] width 19 height 19
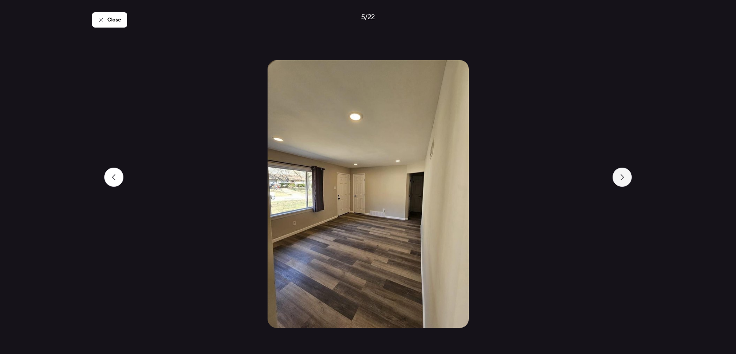
click at [627, 177] on div at bounding box center [621, 177] width 19 height 19
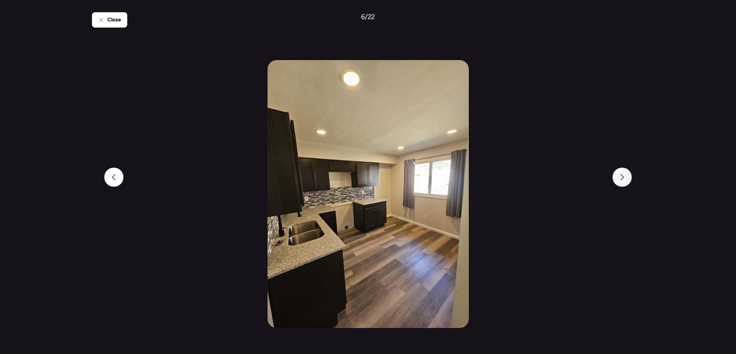
click at [627, 177] on div at bounding box center [621, 177] width 19 height 19
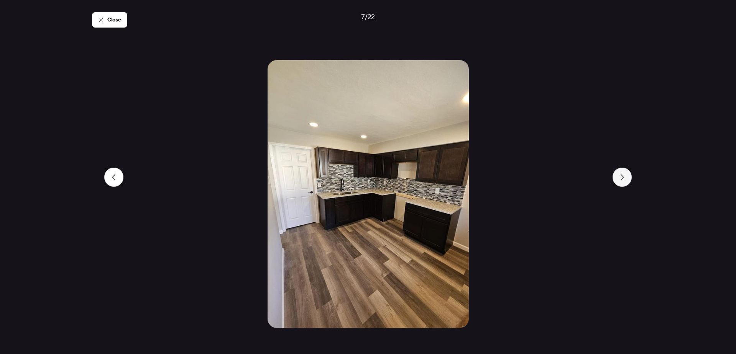
click at [627, 177] on div at bounding box center [621, 177] width 19 height 19
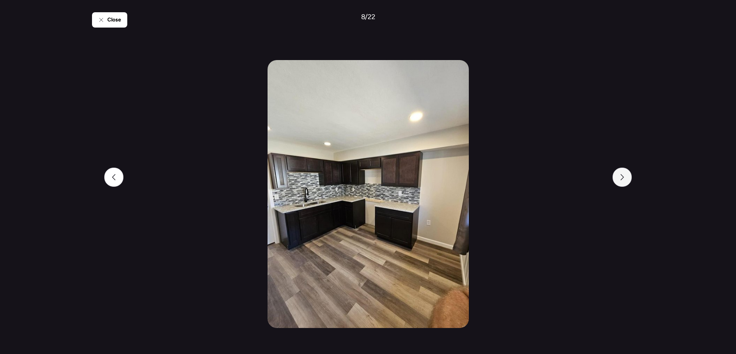
click at [627, 177] on div at bounding box center [621, 177] width 19 height 19
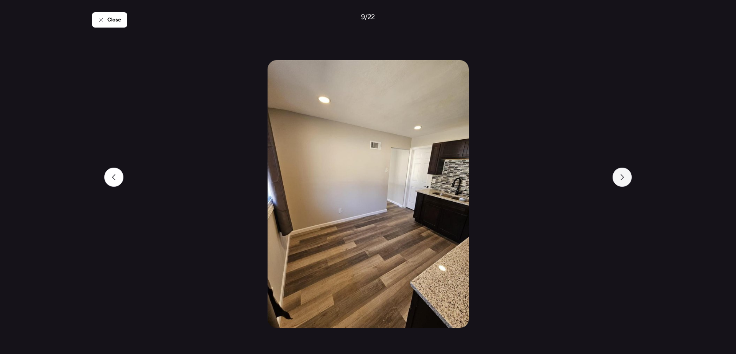
click at [627, 177] on div at bounding box center [621, 177] width 19 height 19
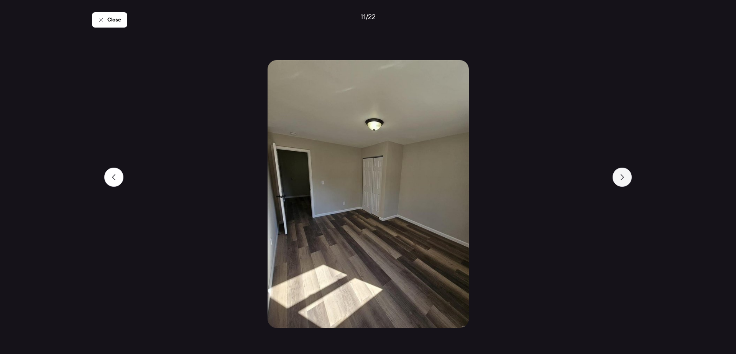
click at [627, 177] on div at bounding box center [621, 177] width 19 height 19
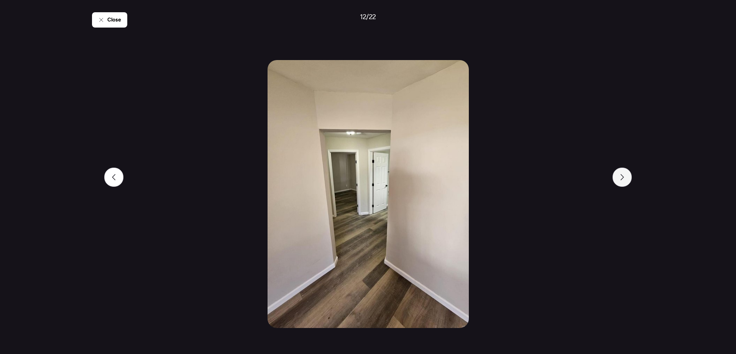
click at [627, 177] on div at bounding box center [621, 177] width 19 height 19
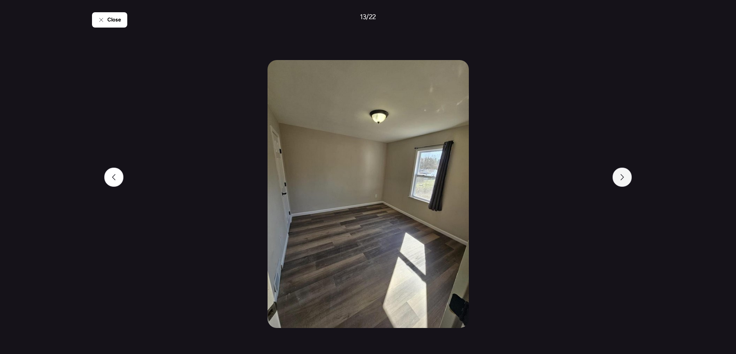
click at [627, 177] on div at bounding box center [621, 177] width 19 height 19
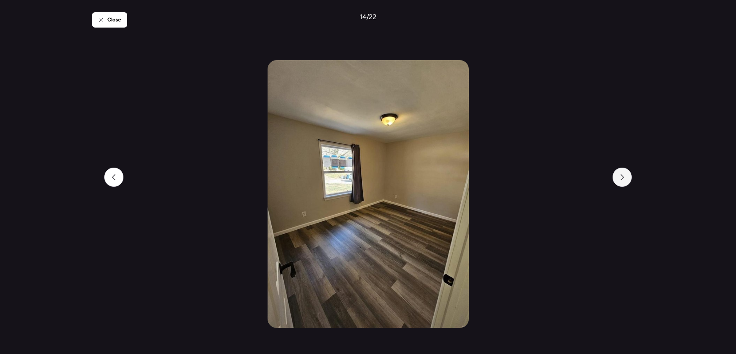
click at [627, 177] on div at bounding box center [621, 177] width 19 height 19
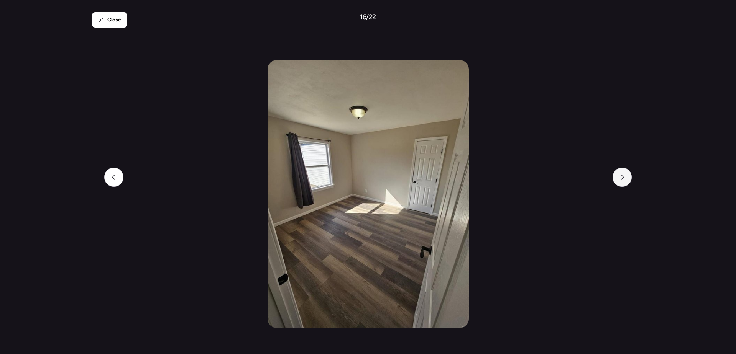
click at [627, 177] on div at bounding box center [621, 177] width 19 height 19
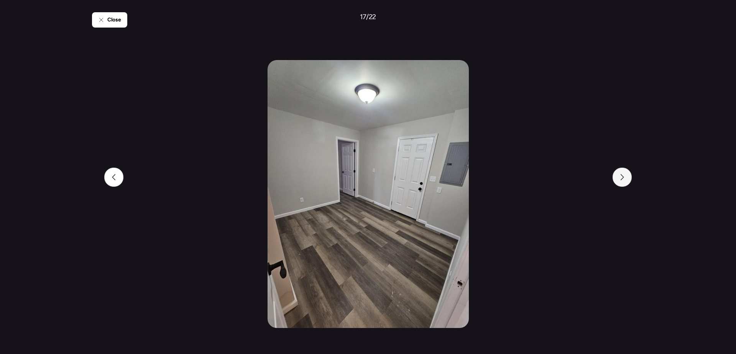
click at [627, 177] on div at bounding box center [621, 177] width 19 height 19
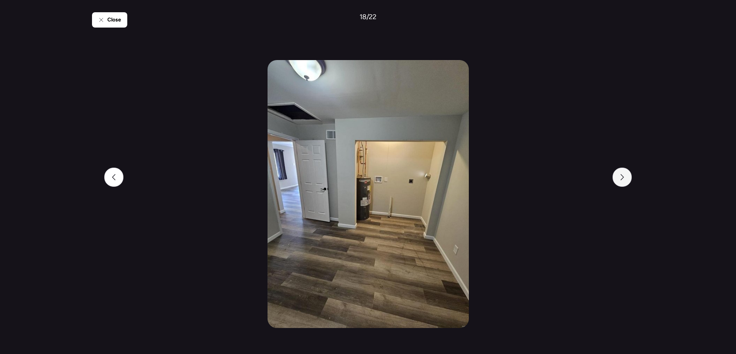
click at [627, 177] on div at bounding box center [621, 177] width 19 height 19
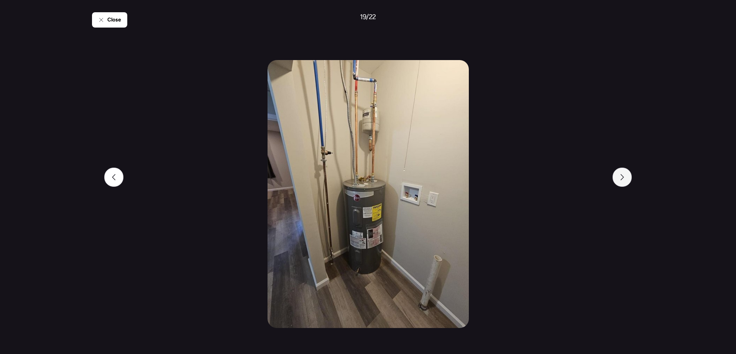
click at [627, 177] on div at bounding box center [621, 177] width 19 height 19
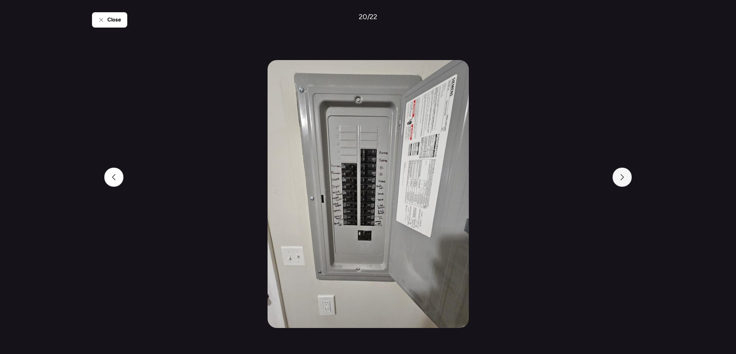
click at [627, 177] on div at bounding box center [621, 177] width 19 height 19
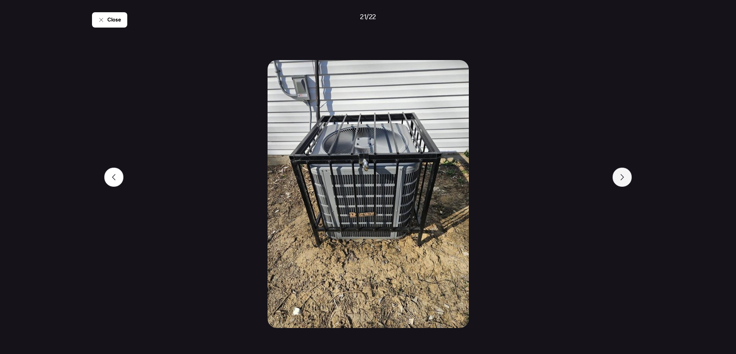
click at [627, 177] on div at bounding box center [621, 177] width 19 height 19
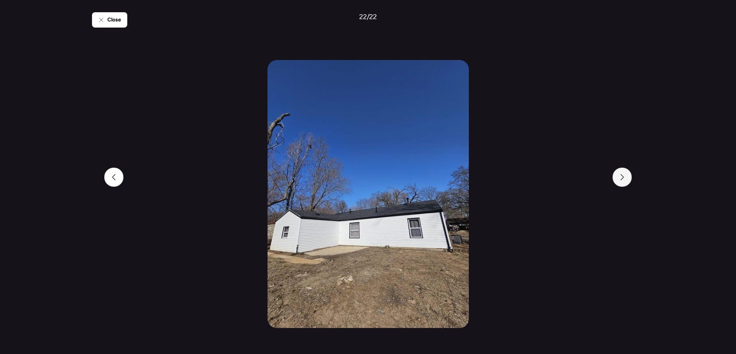
click at [627, 177] on div at bounding box center [621, 177] width 19 height 19
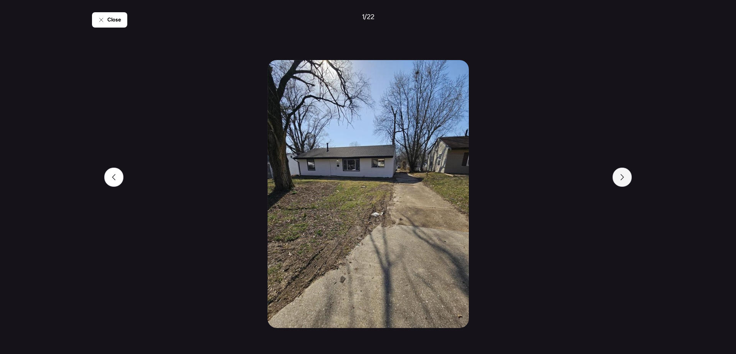
click at [627, 177] on div at bounding box center [621, 177] width 19 height 19
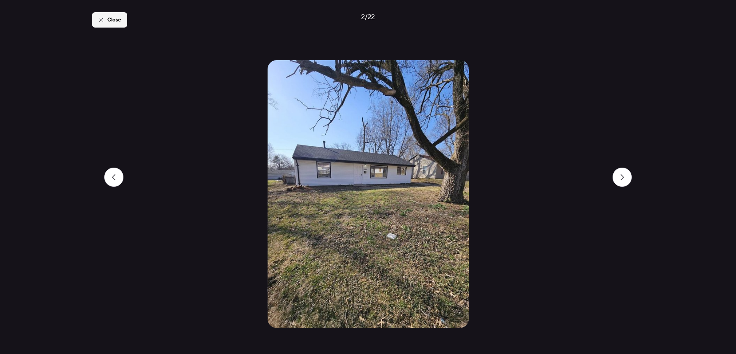
click at [97, 25] on div "Close" at bounding box center [109, 19] width 35 height 15
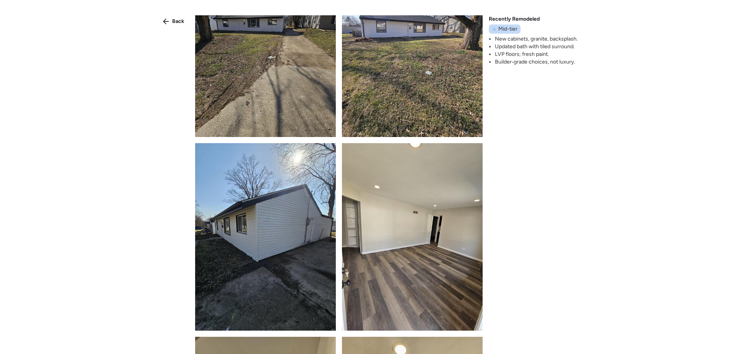
scroll to position [422, 0]
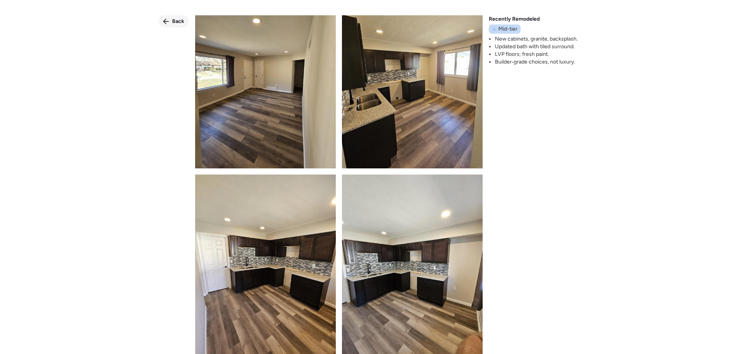
drag, startPoint x: 179, startPoint y: 18, endPoint x: 196, endPoint y: 41, distance: 28.0
click at [179, 18] on span "Back" at bounding box center [178, 22] width 12 height 8
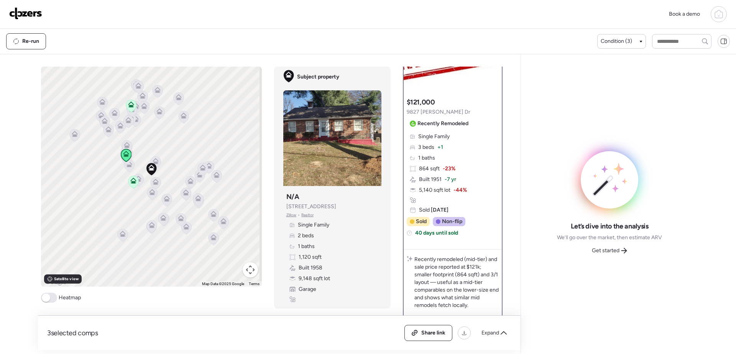
scroll to position [0, 0]
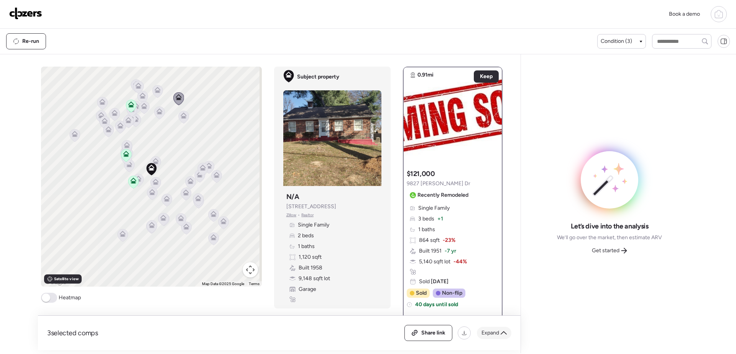
click at [490, 334] on span "Expand" at bounding box center [490, 334] width 18 height 8
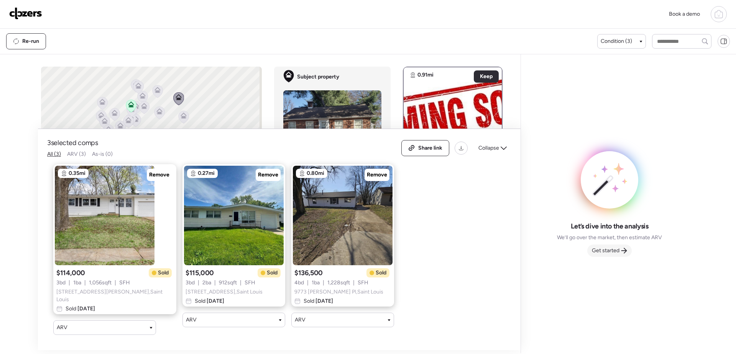
click at [608, 250] on span "Get started" at bounding box center [606, 251] width 28 height 8
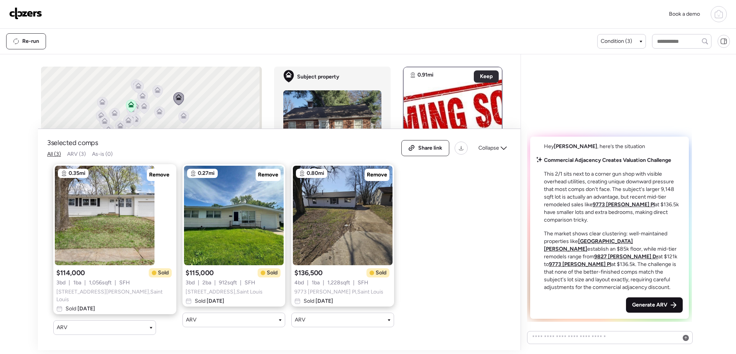
click at [656, 309] on div "Generate ARV" at bounding box center [654, 305] width 57 height 15
